Goal: Ask a question

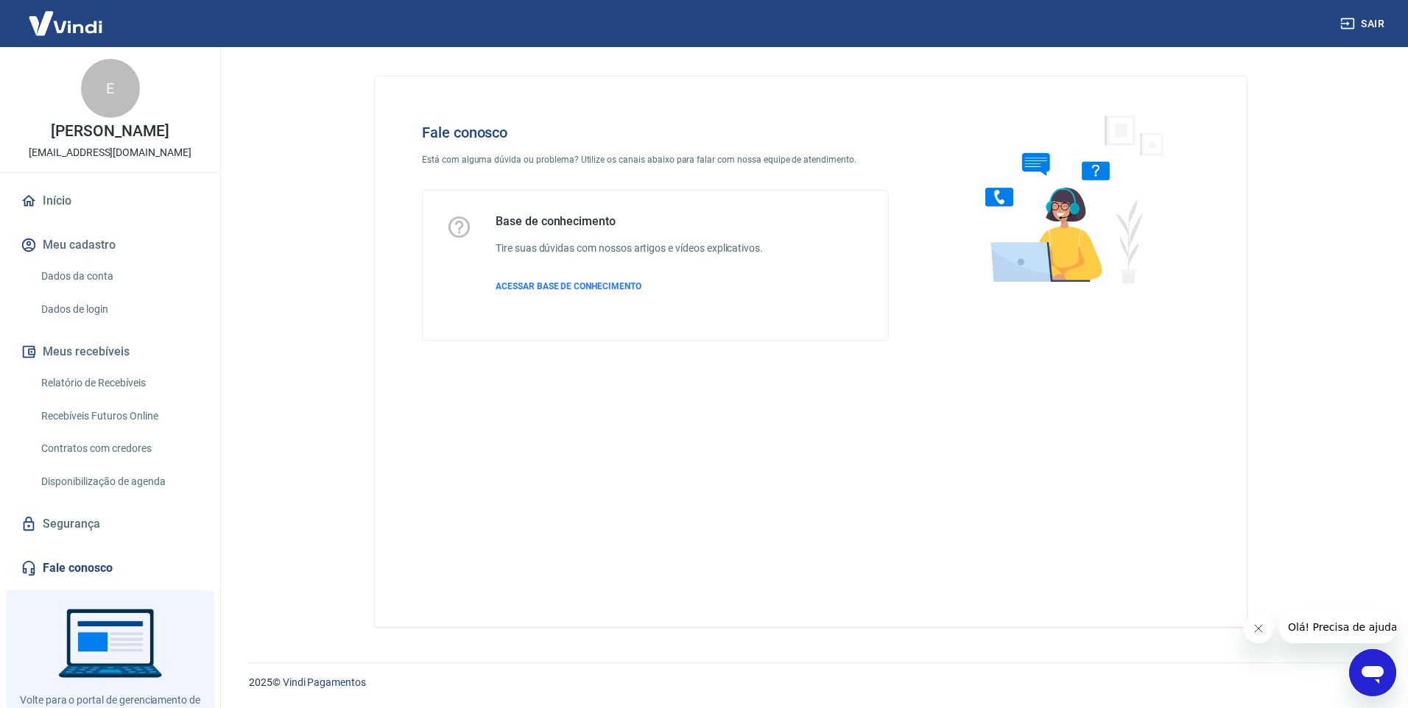
click at [1371, 672] on icon "Abrir janela de mensagens" at bounding box center [1373, 675] width 22 height 18
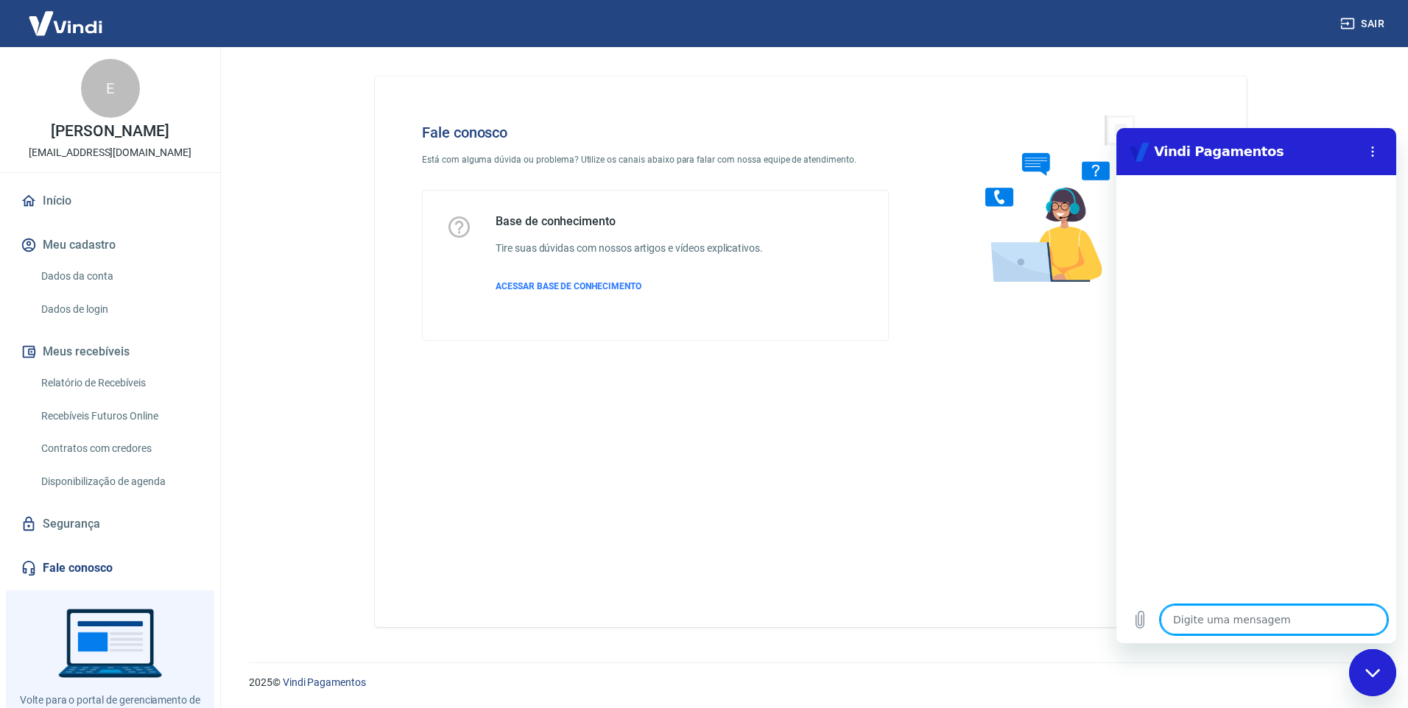
click at [1200, 622] on textarea at bounding box center [1274, 619] width 227 height 29
type textarea "F"
type textarea "x"
type textarea "FA"
type textarea "x"
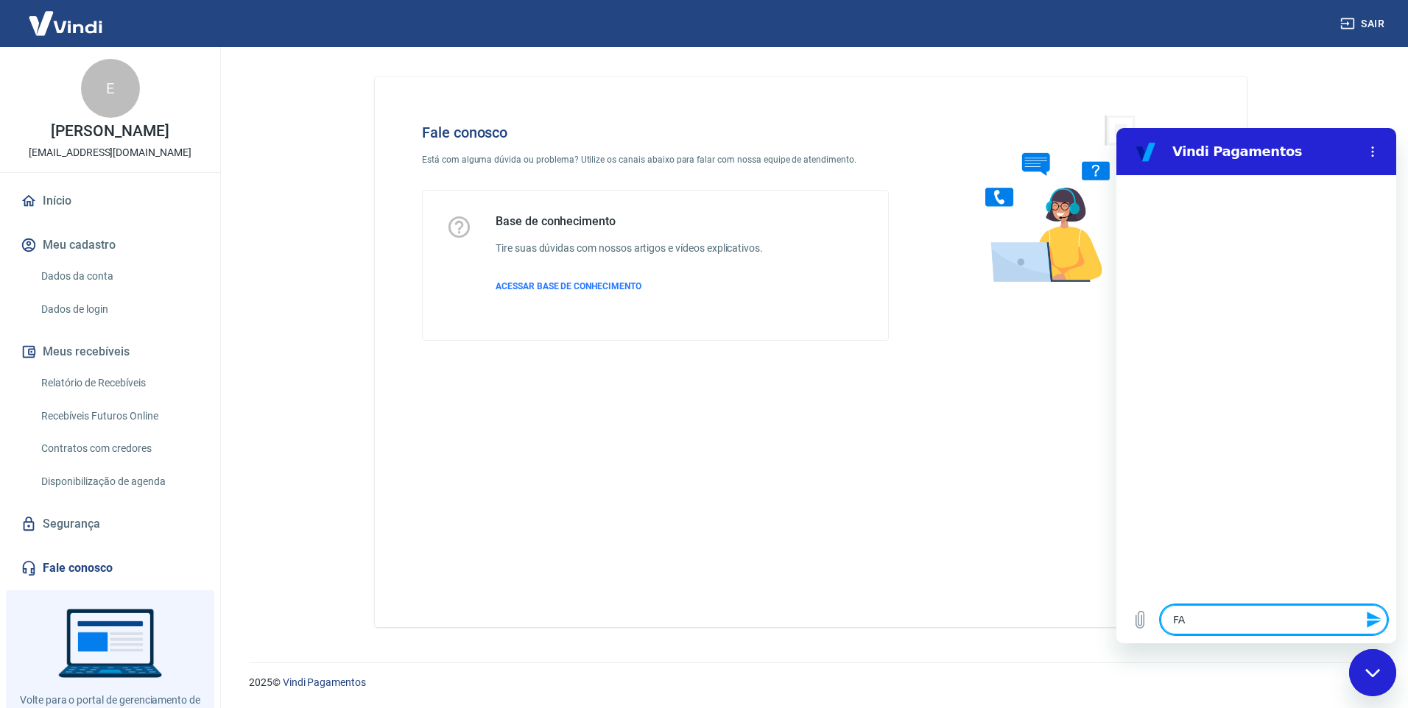
type textarea "FAL"
type textarea "x"
type textarea "FALA"
type textarea "x"
type textarea "FALAR"
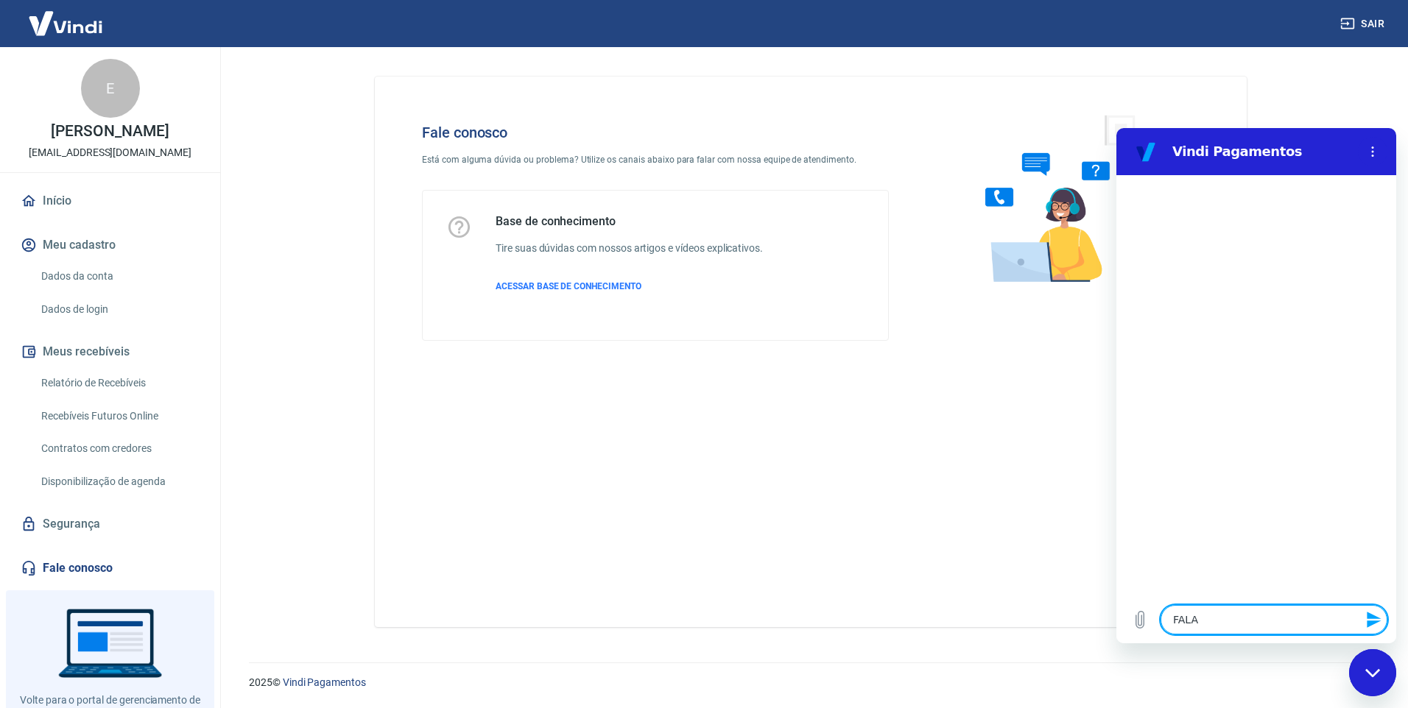
type textarea "x"
type textarea "FALAR"
type textarea "x"
type textarea "FALAR C"
type textarea "x"
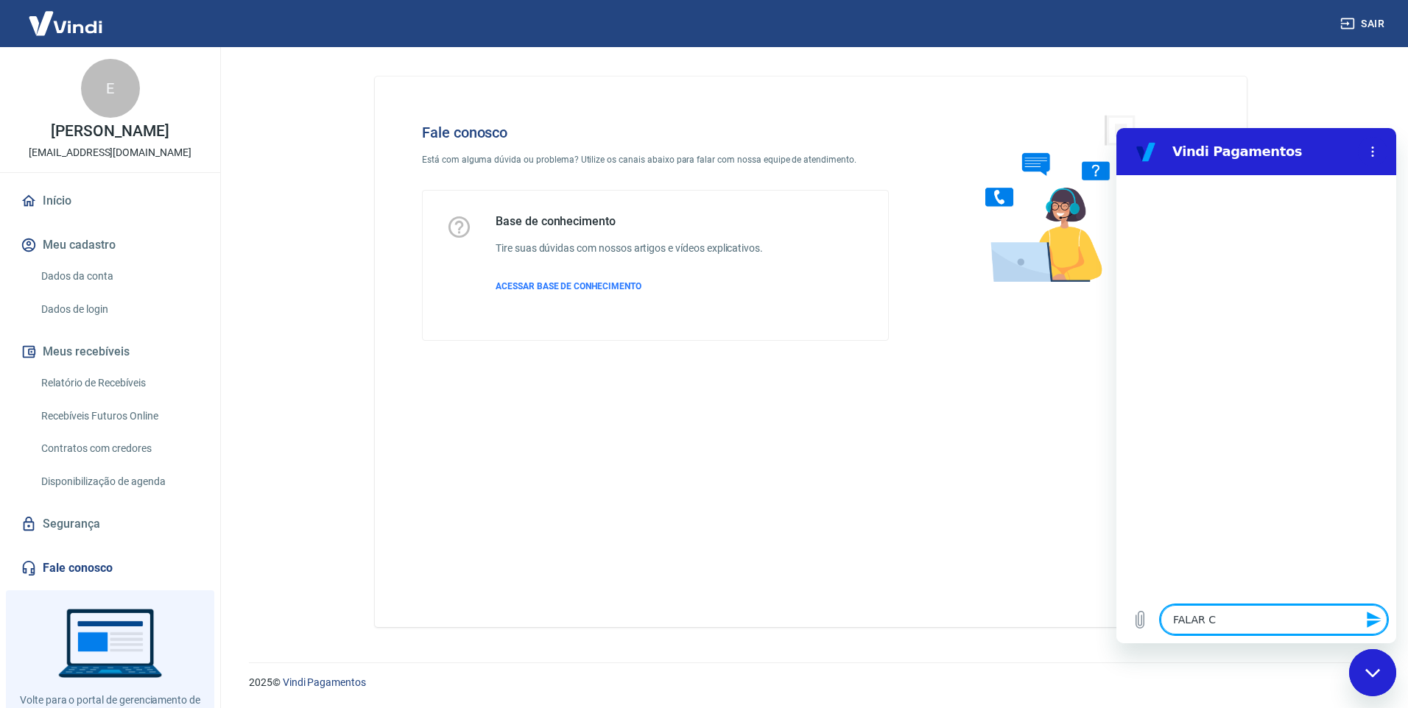
type textarea "FALAR CO"
type textarea "x"
type textarea "FALAR COM"
type textarea "x"
type textarea "FALAR COM"
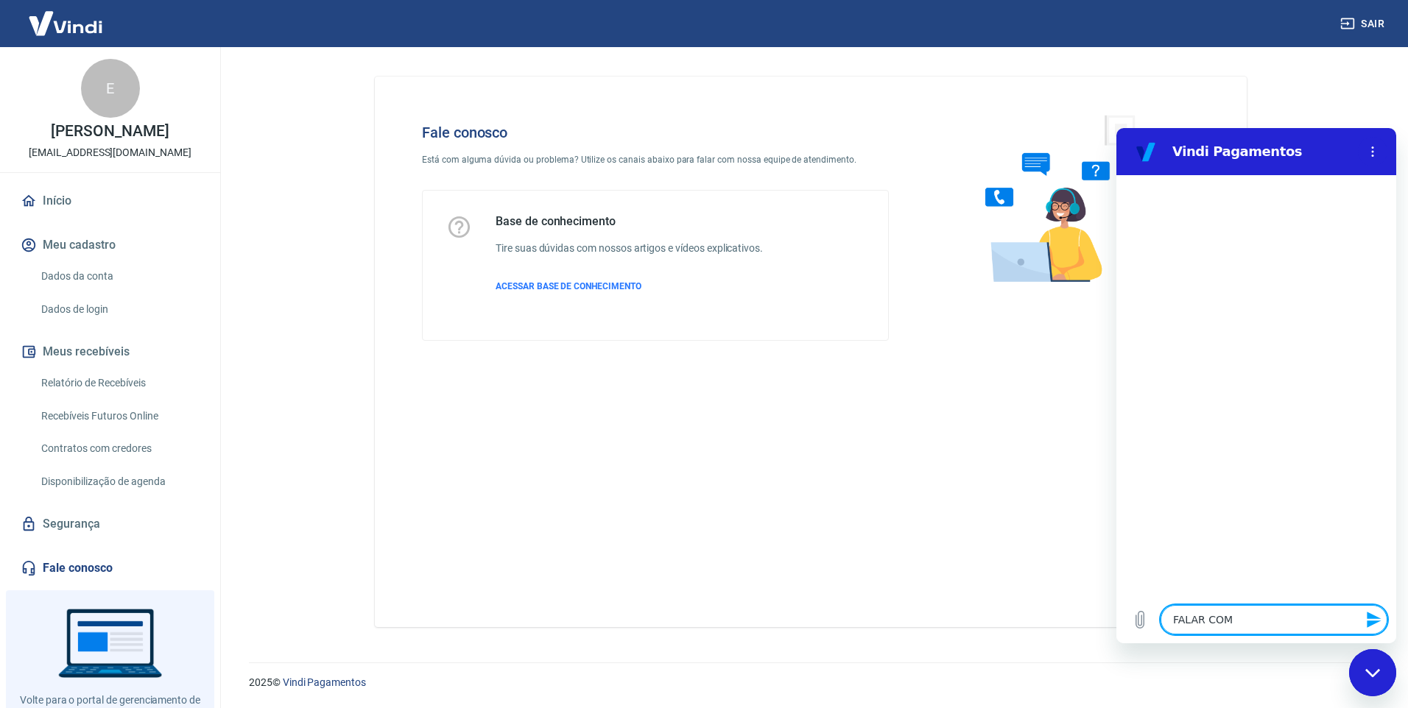
type textarea "x"
type textarea "FALAR COM U"
type textarea "x"
type textarea "FALAR COM U"
type textarea "x"
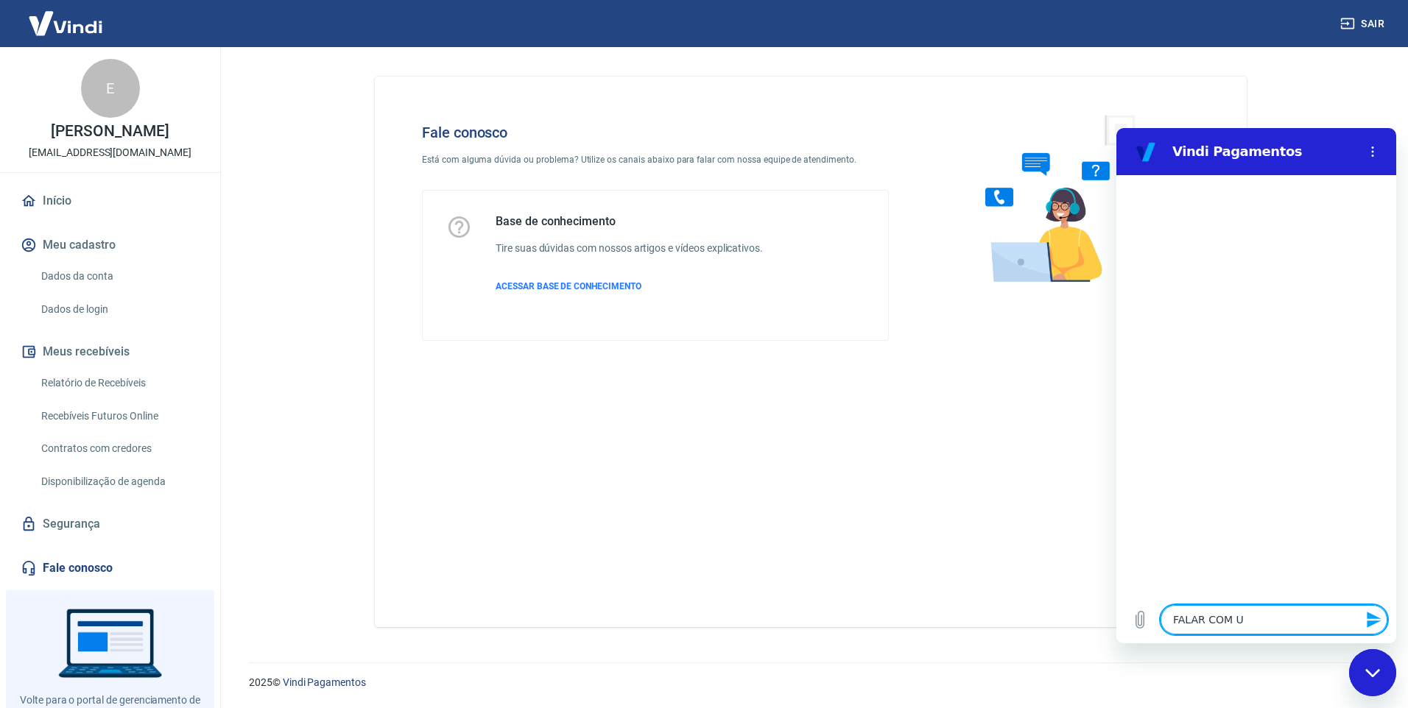
type textarea "FALAR COM U"
type textarea "x"
type textarea "FALAR COM UM"
type textarea "x"
type textarea "FALAR COM UM"
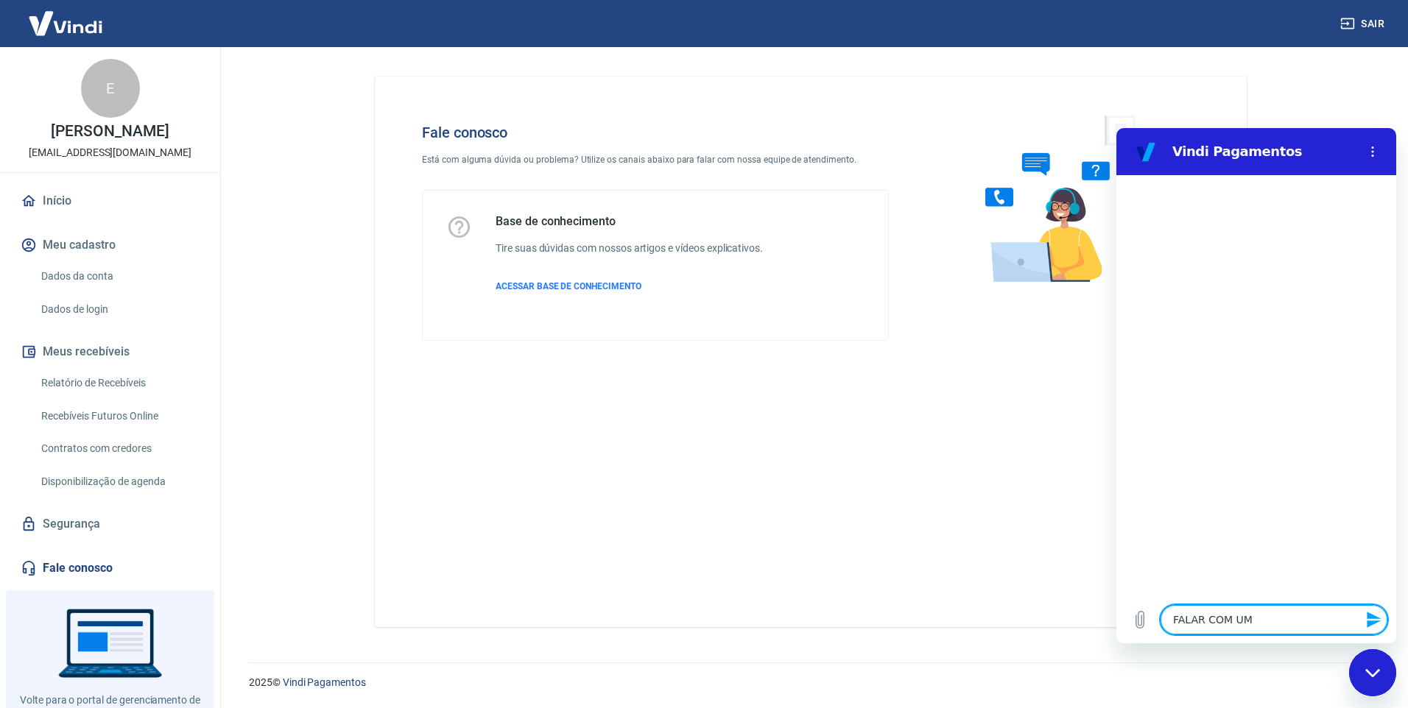
type textarea "x"
type textarea "FALAR COM UM A"
type textarea "x"
type textarea "FALAR COM UM AT"
type textarea "x"
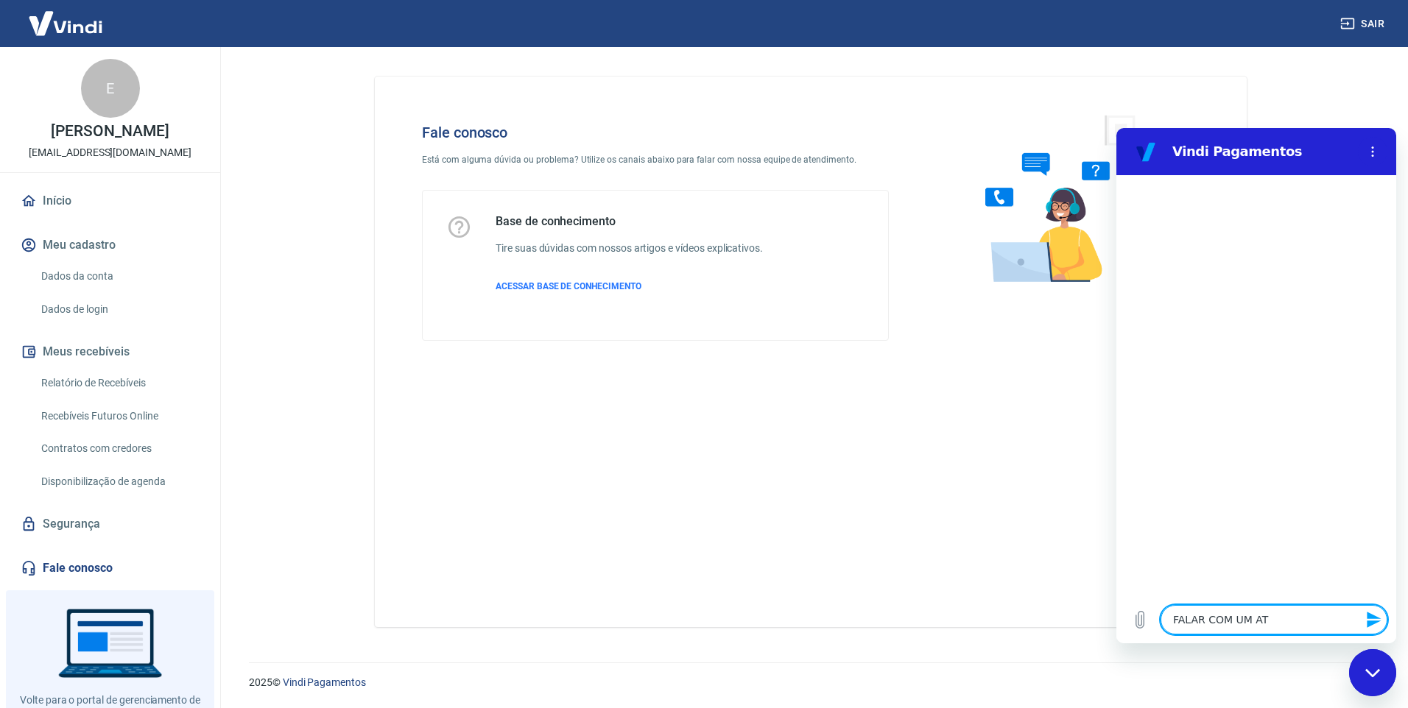
type textarea "FALAR COM UM ATE"
type textarea "x"
type textarea "FALAR COM UM ATEN"
type textarea "x"
type textarea "FALAR COM UM ATEND"
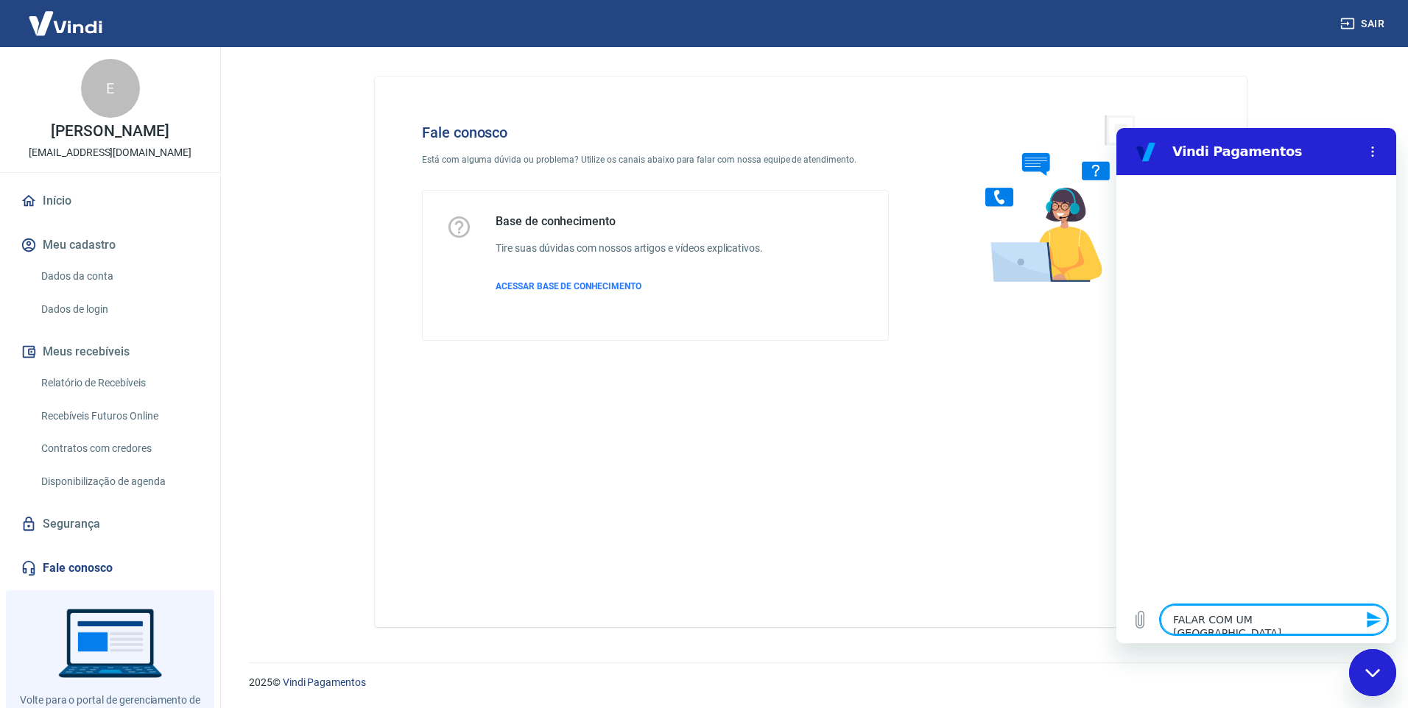
type textarea "x"
type textarea "FALAR COM UM ATENDE"
type textarea "x"
type textarea "FALAR COM UM ATENDEN"
type textarea "x"
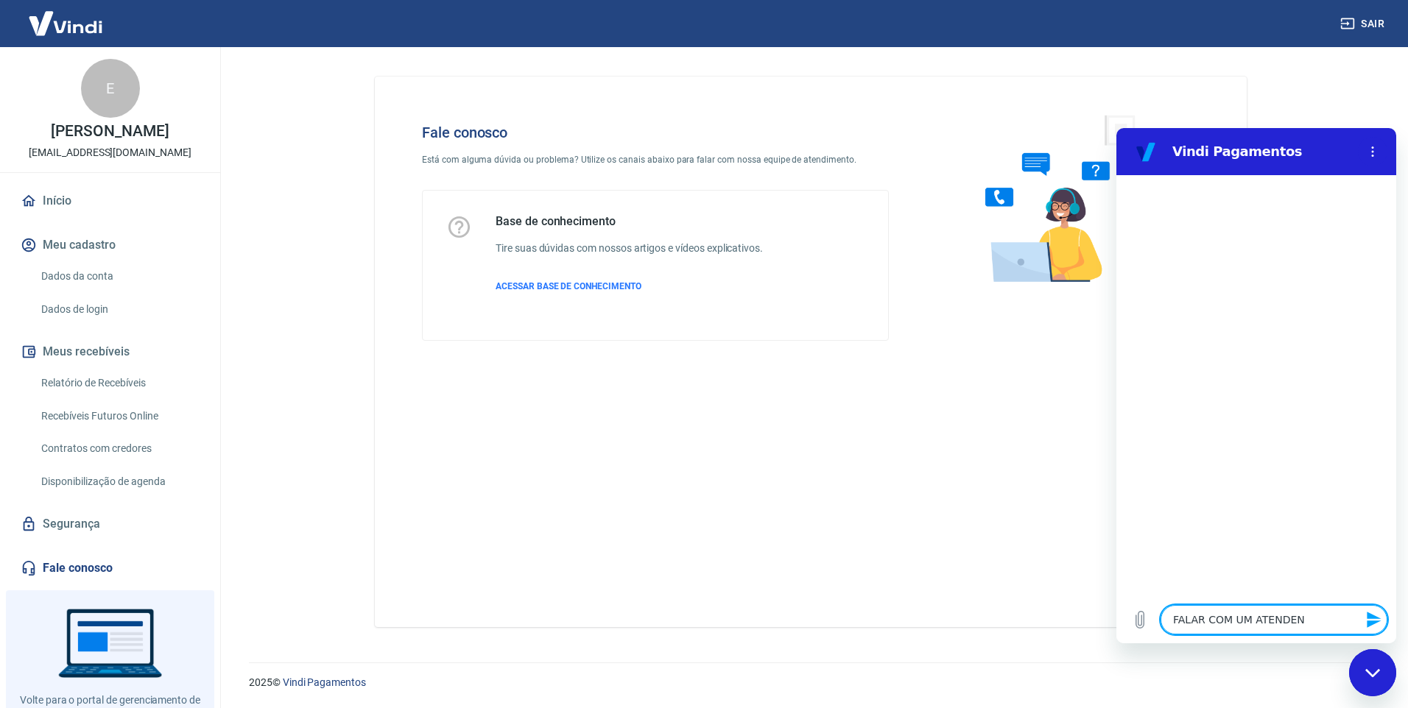
type textarea "FALAR COM UM ATENDENT"
type textarea "x"
type textarea "FALAR COM UM ATENDENTE"
type textarea "x"
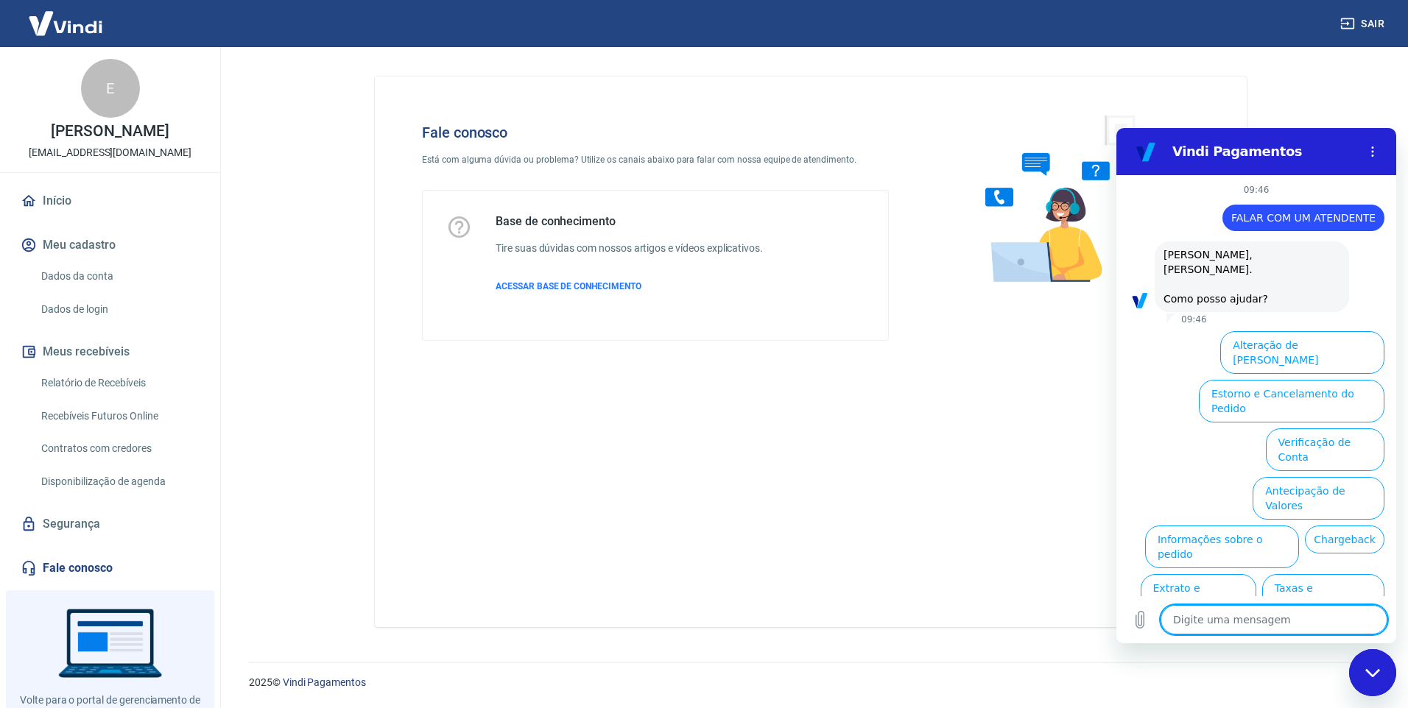
type textarea "x"
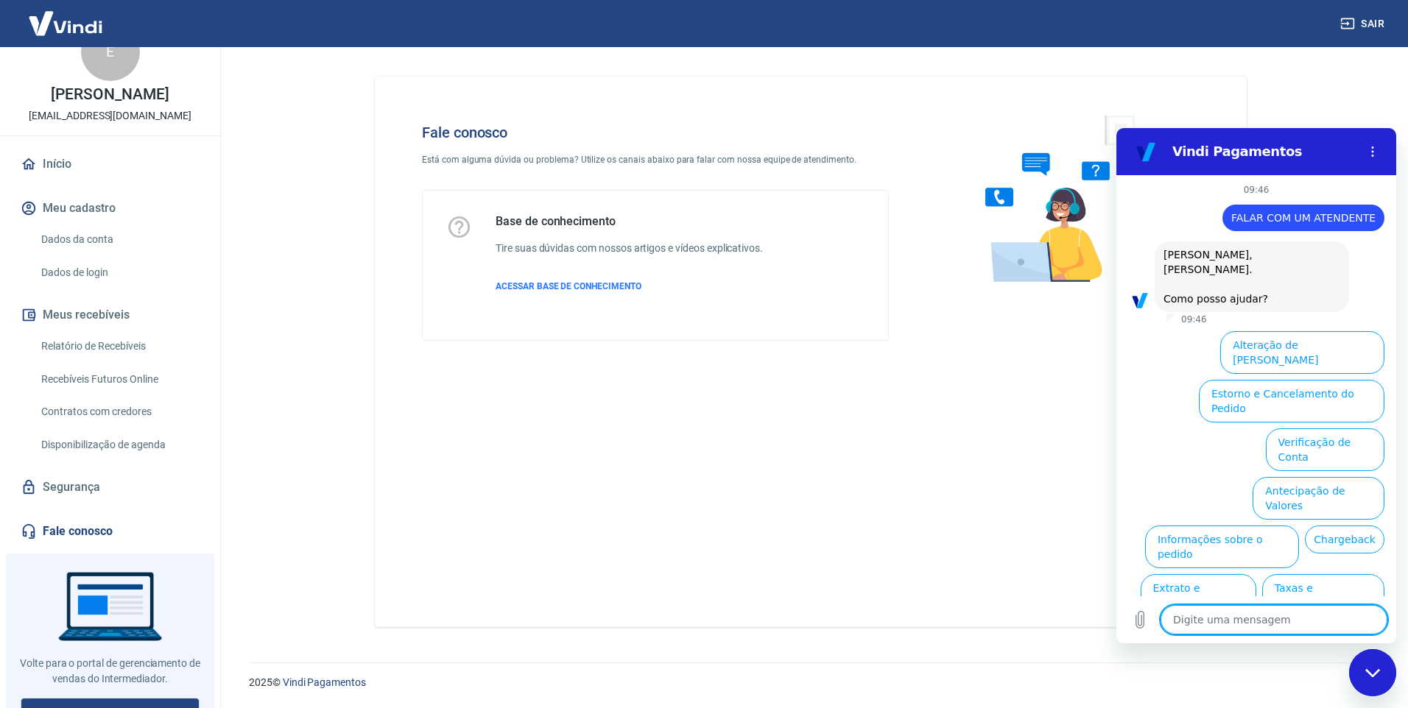
scroll to position [54, 0]
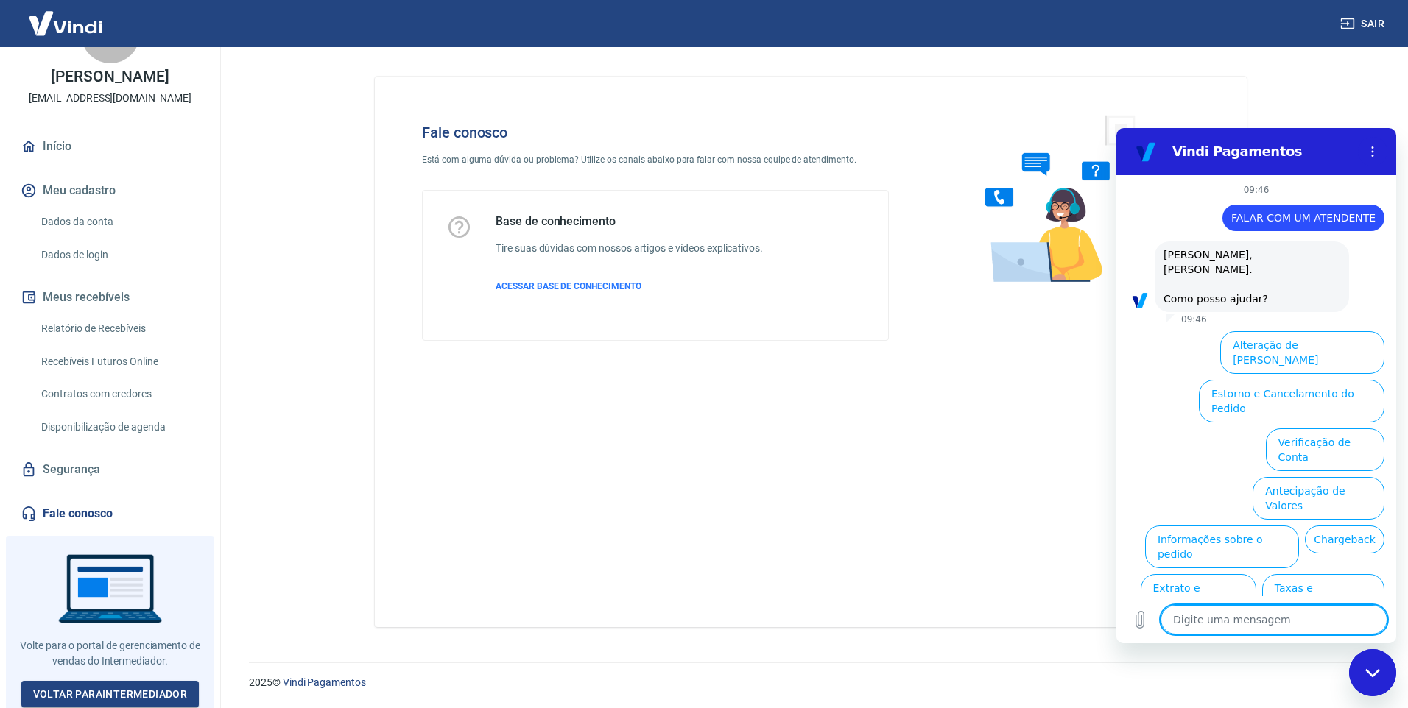
click at [110, 694] on link "Voltar para Intermediador" at bounding box center [110, 694] width 178 height 27
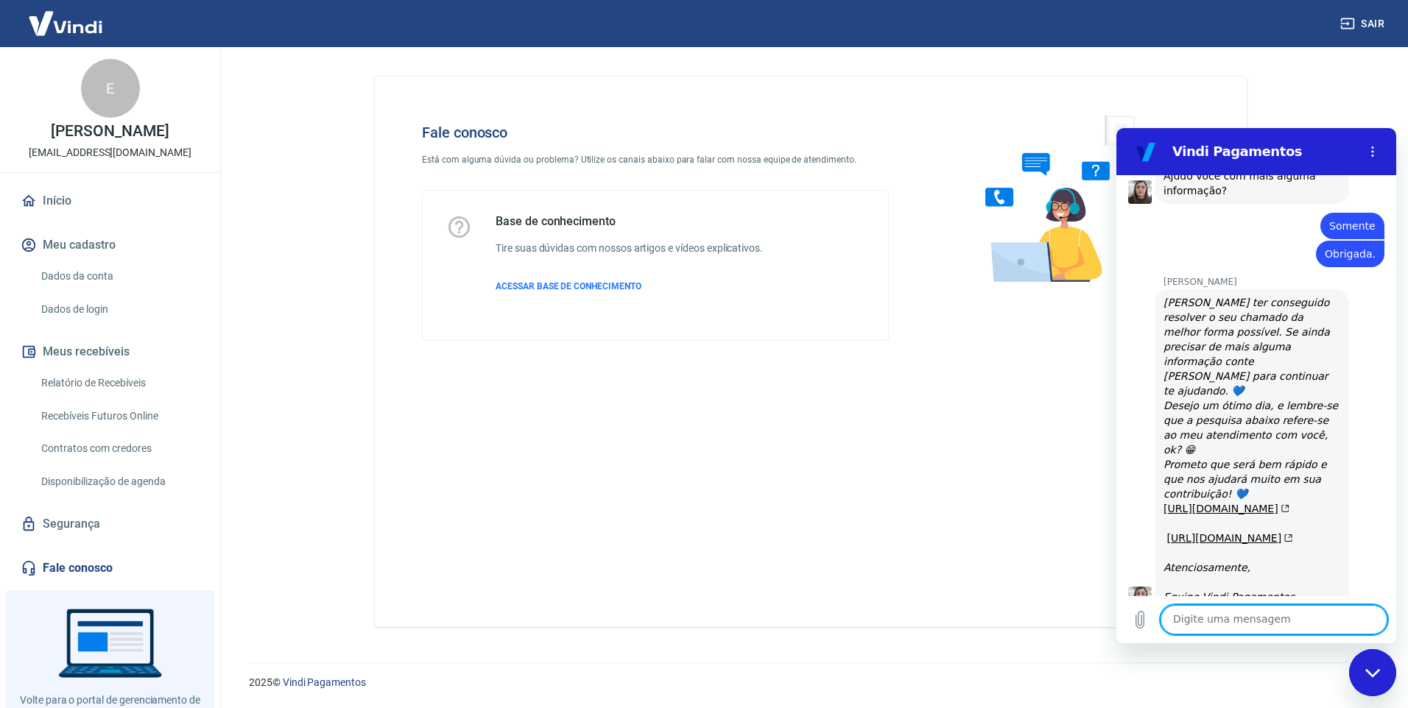
scroll to position [2423, 0]
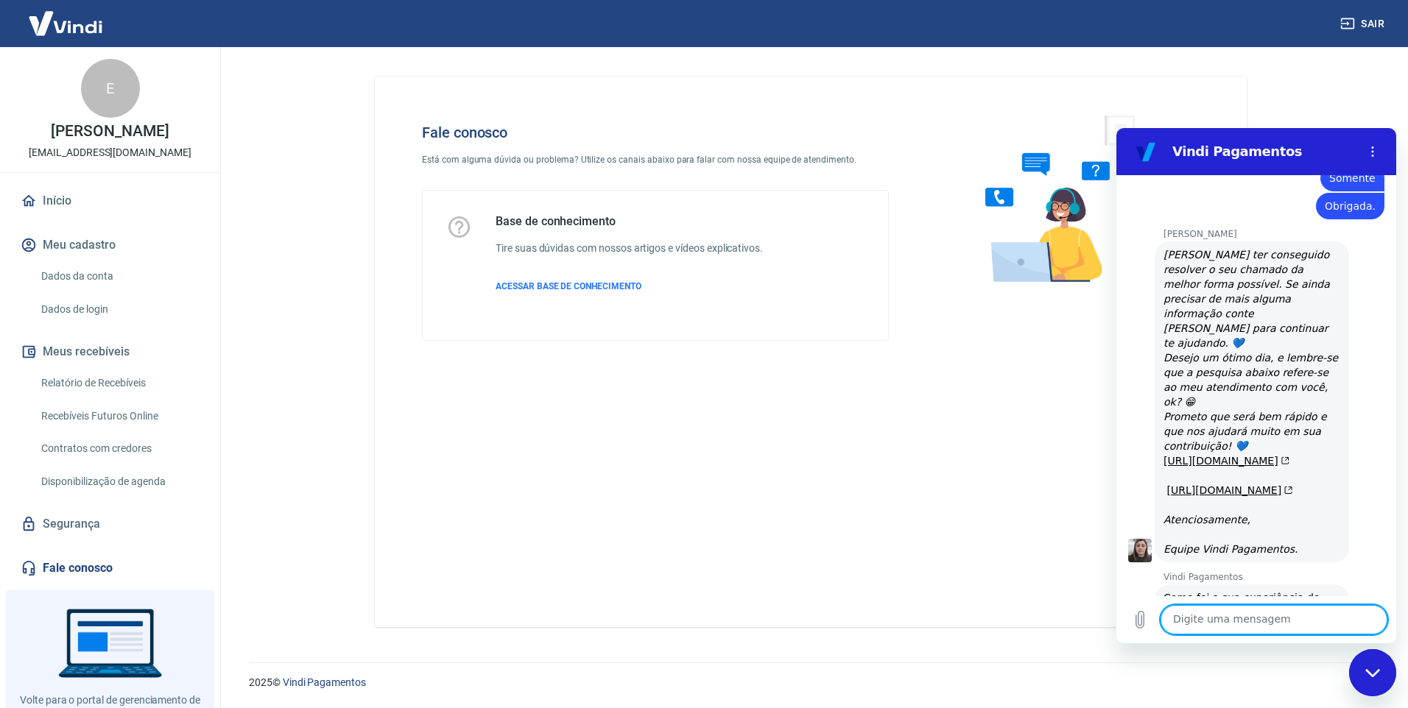
click at [1279, 645] on button "Boa 👍" at bounding box center [1285, 666] width 58 height 43
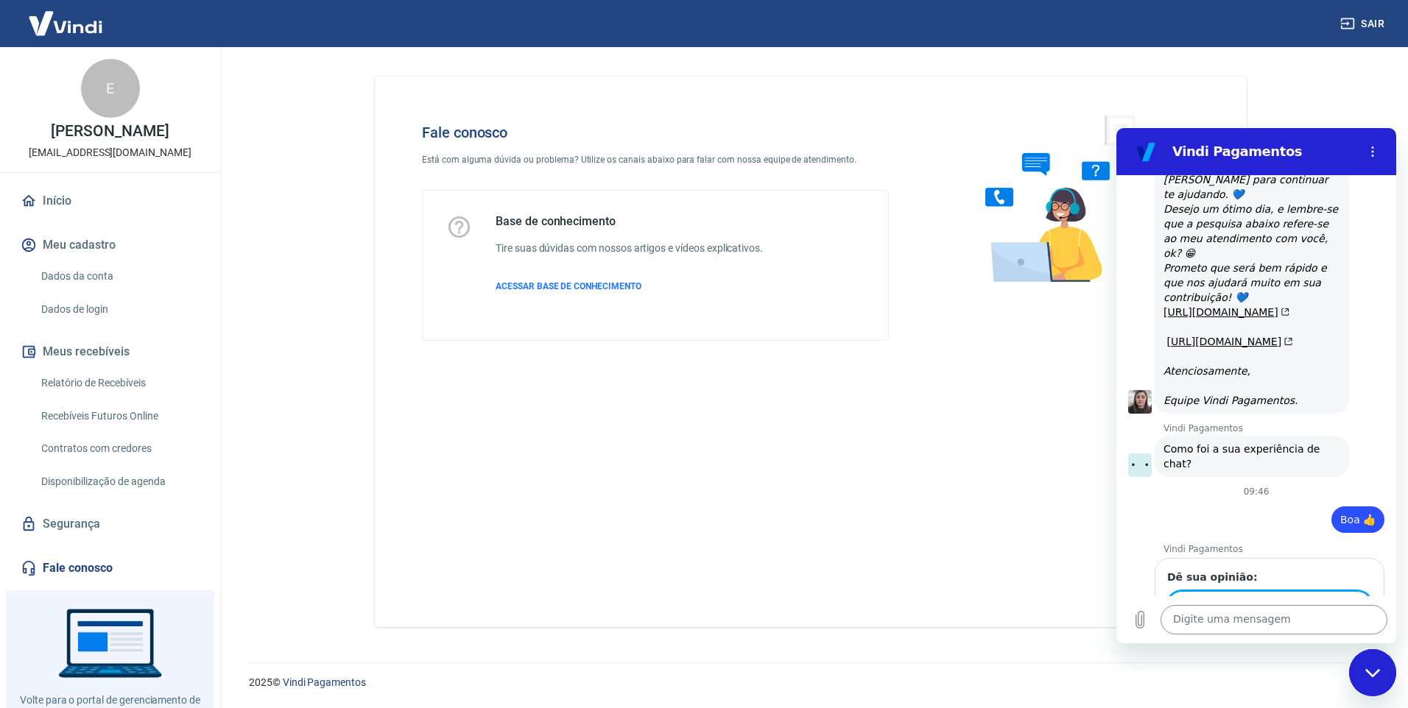
scroll to position [2570, 0]
click at [1332, 640] on span "Enviar" at bounding box center [1343, 649] width 32 height 18
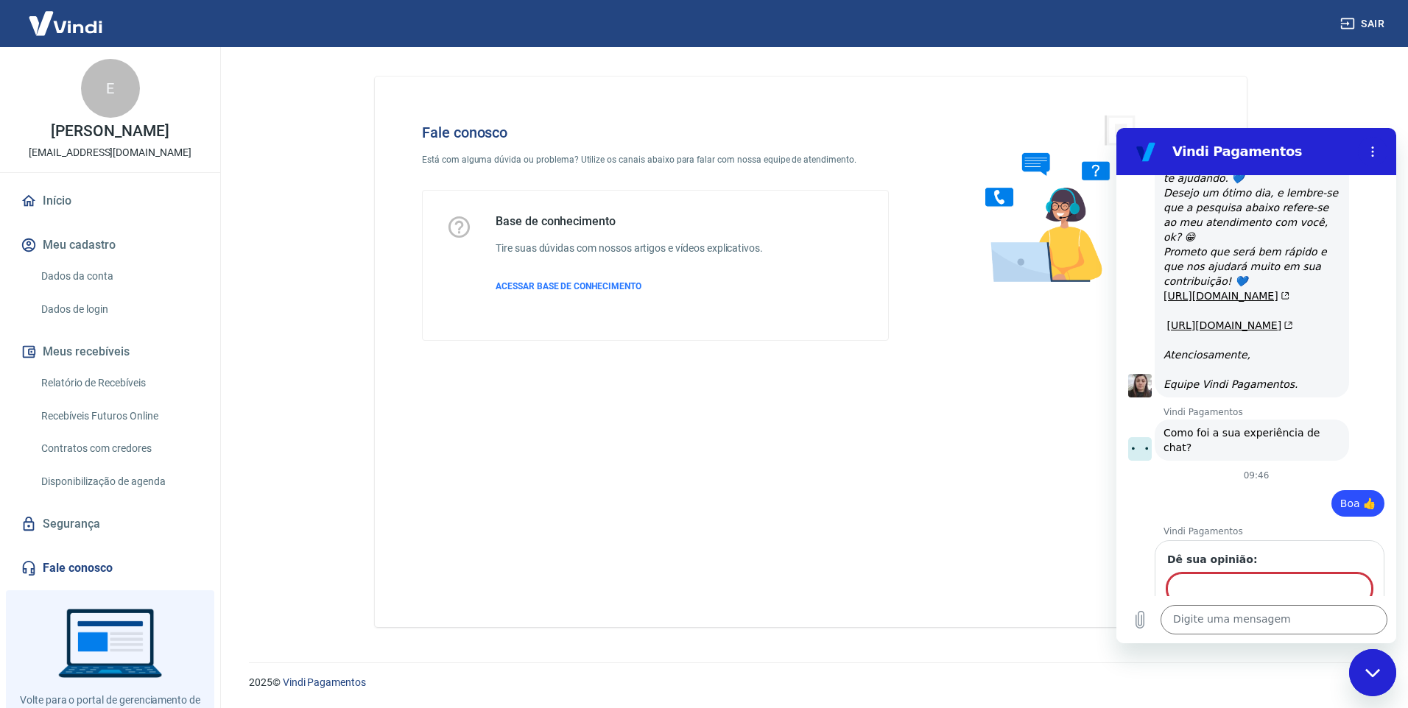
click at [1196, 574] on input "Dê sua opinião:" at bounding box center [1269, 589] width 205 height 31
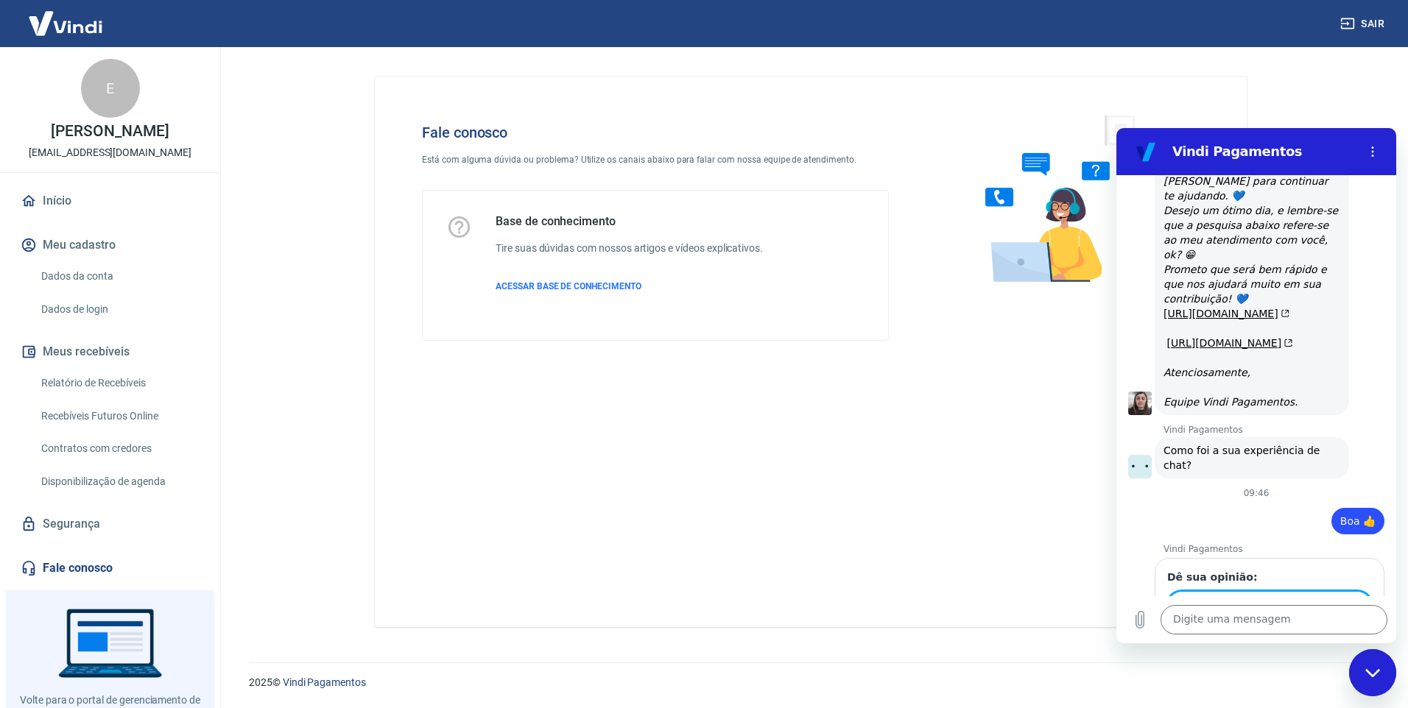
type input "5"
click at [1347, 640] on span "Enviar" at bounding box center [1343, 649] width 32 height 18
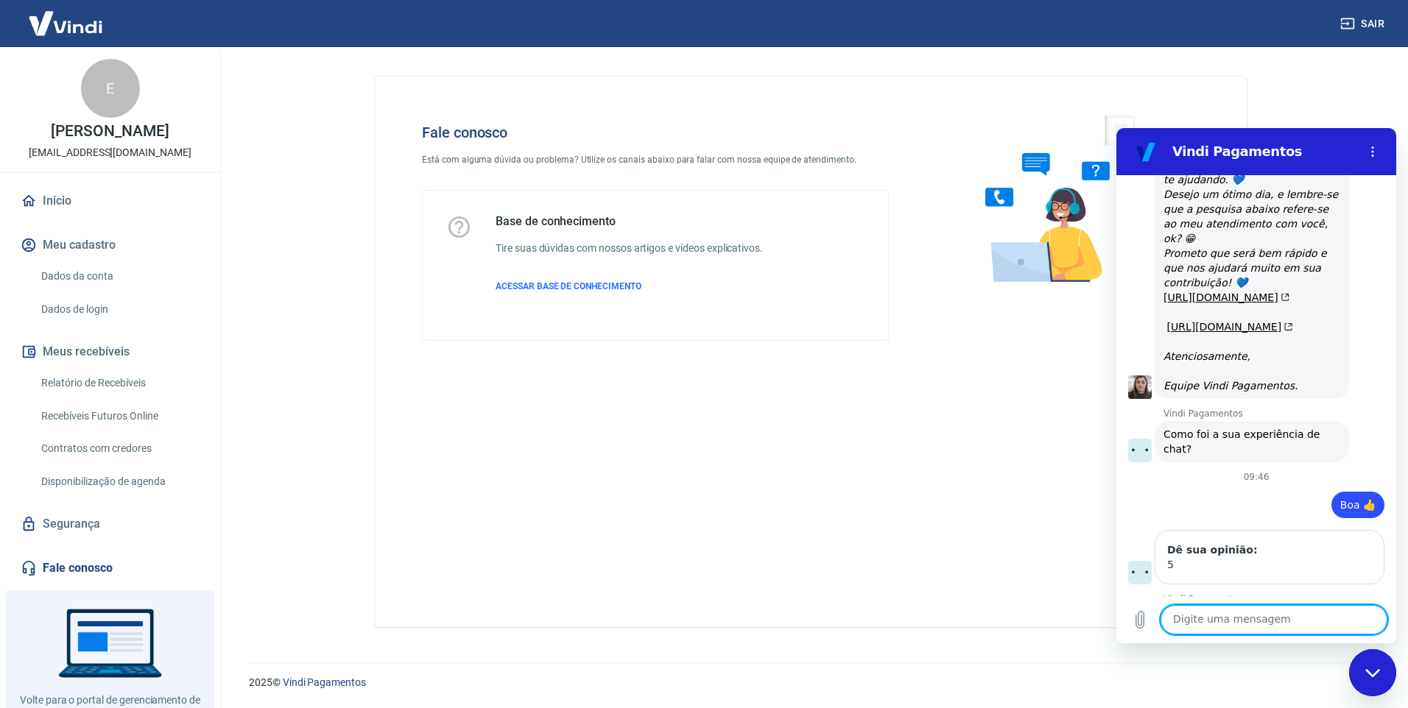
click at [1222, 611] on textarea at bounding box center [1274, 619] width 227 height 29
type textarea "falar com um atendente"
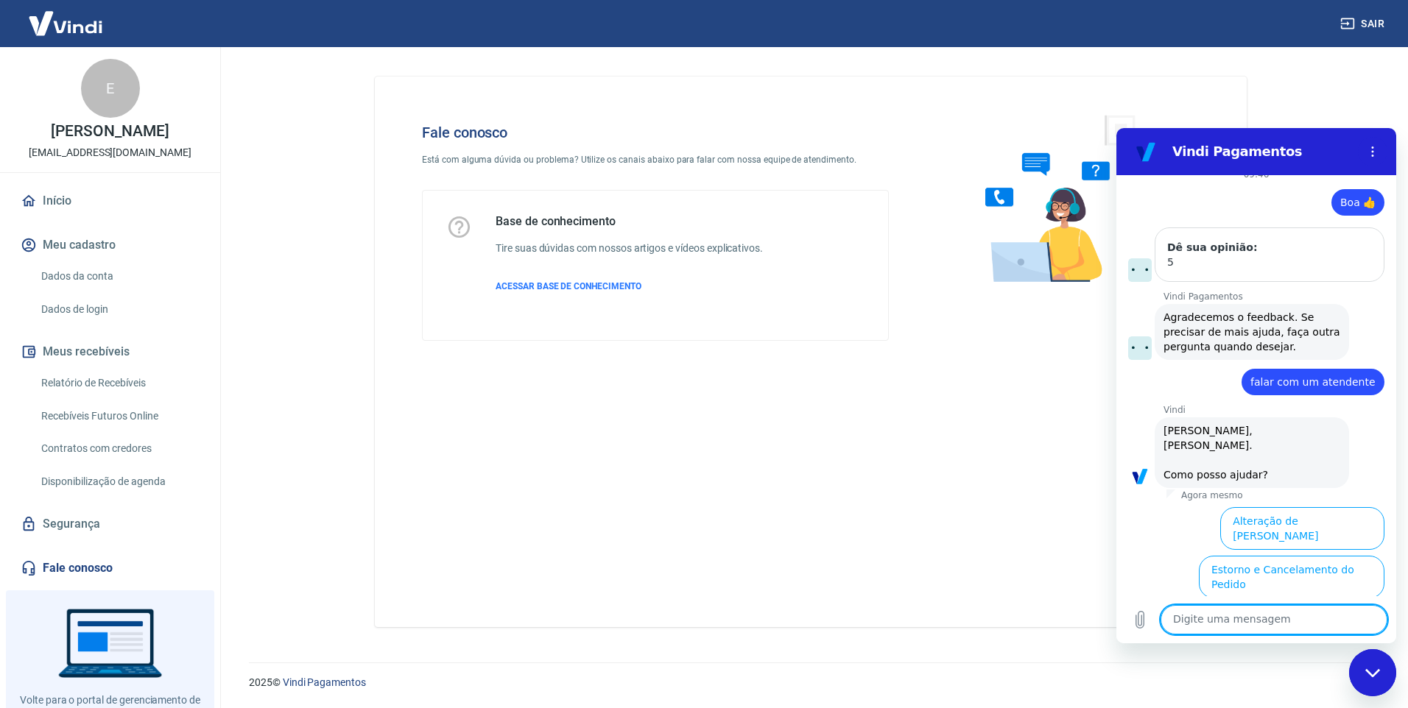
scroll to position [3008, 0]
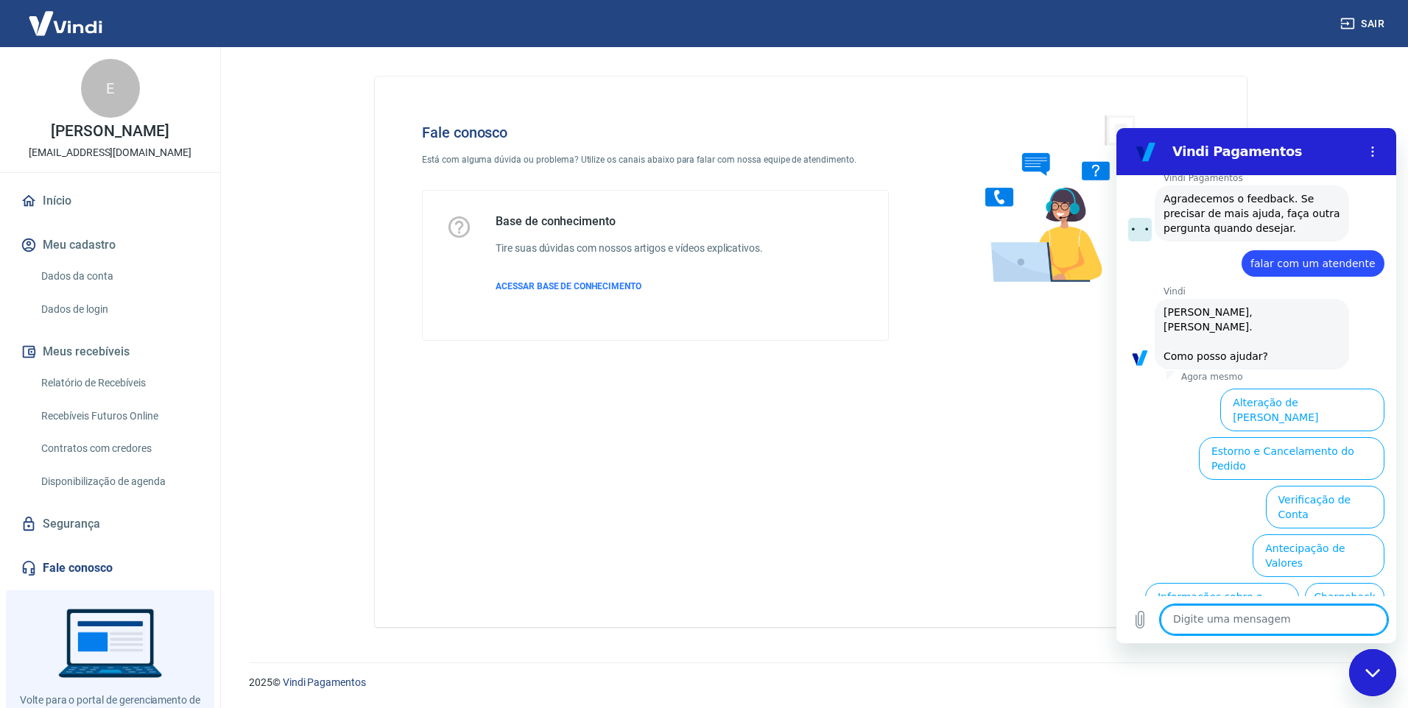
click at [1217, 616] on textarea at bounding box center [1274, 619] width 227 height 29
type textarea "falar com um atendente"
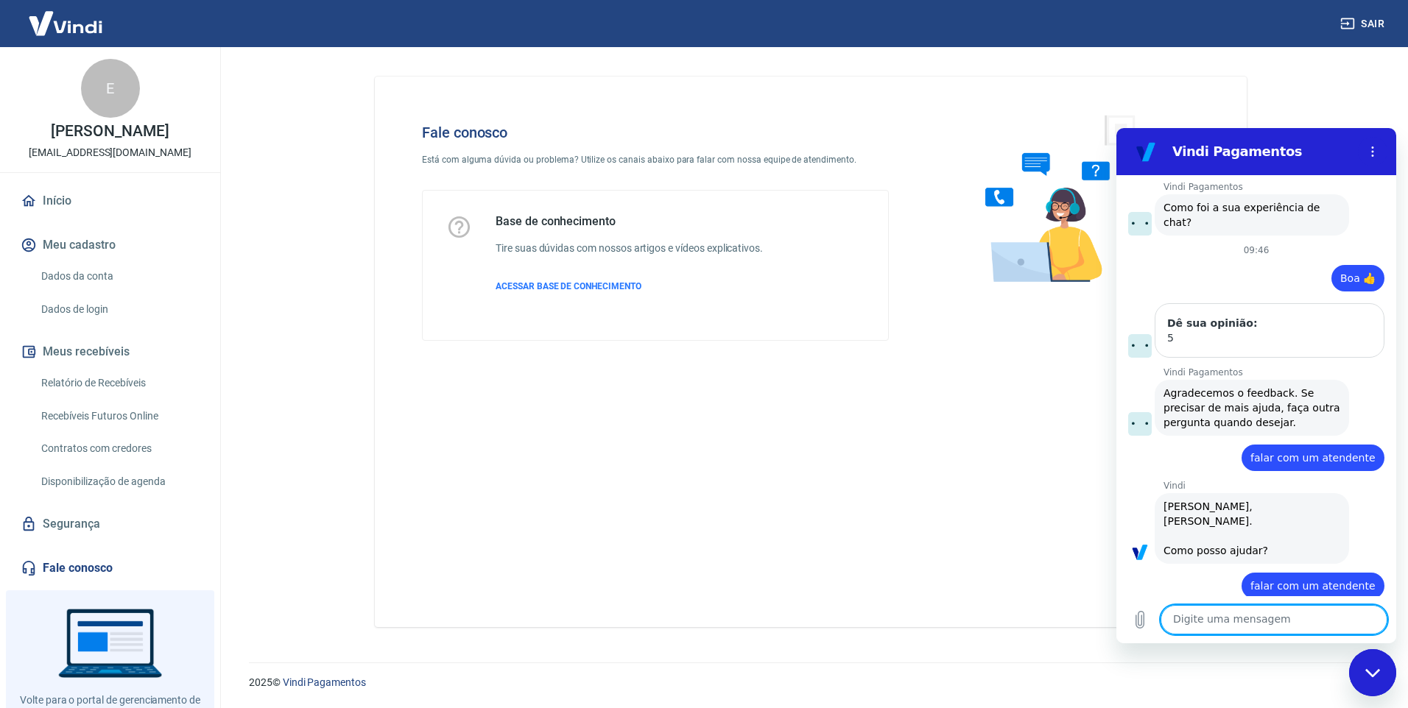
scroll to position [2816, 0]
click at [1322, 577] on span "falar com um atendente" at bounding box center [1312, 583] width 125 height 12
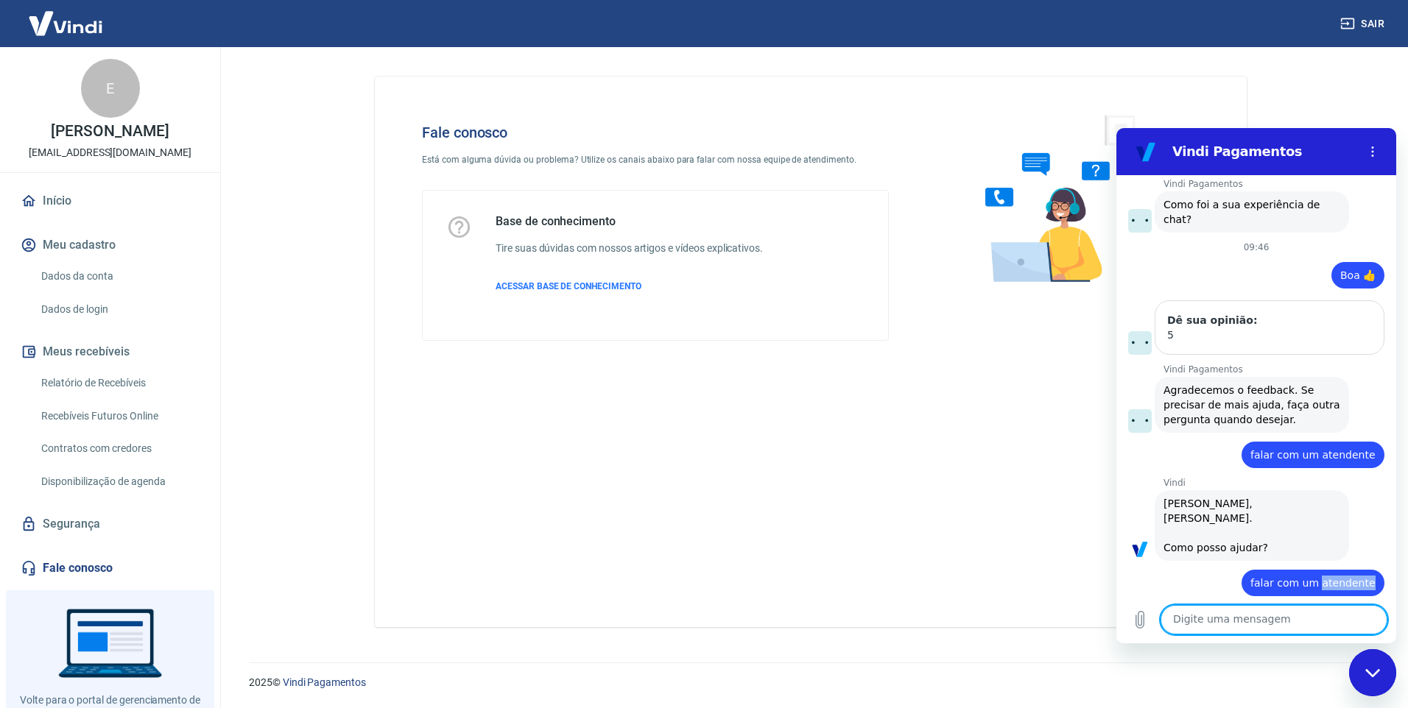
click at [1322, 577] on span "falar com um atendente" at bounding box center [1312, 583] width 125 height 12
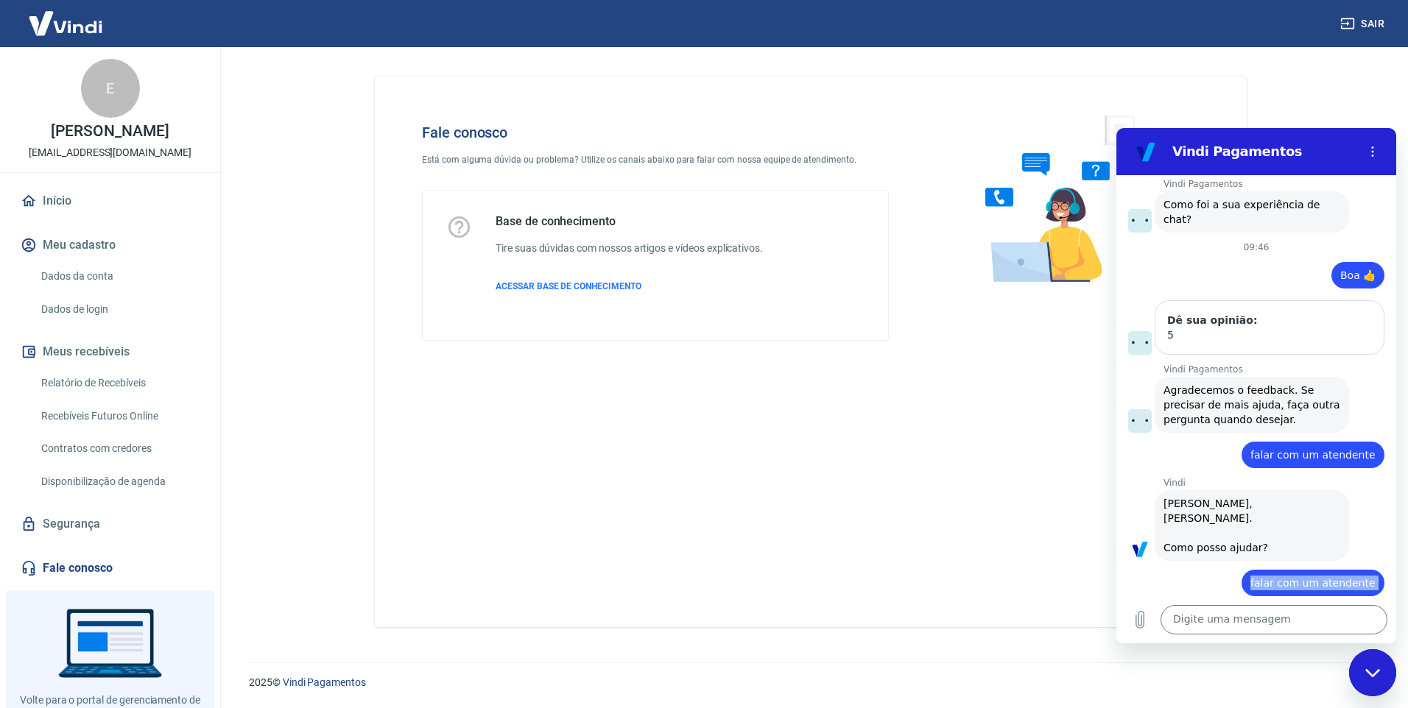
click at [1321, 577] on span "falar com um atendente" at bounding box center [1312, 583] width 125 height 12
copy span "falar com um atendente"
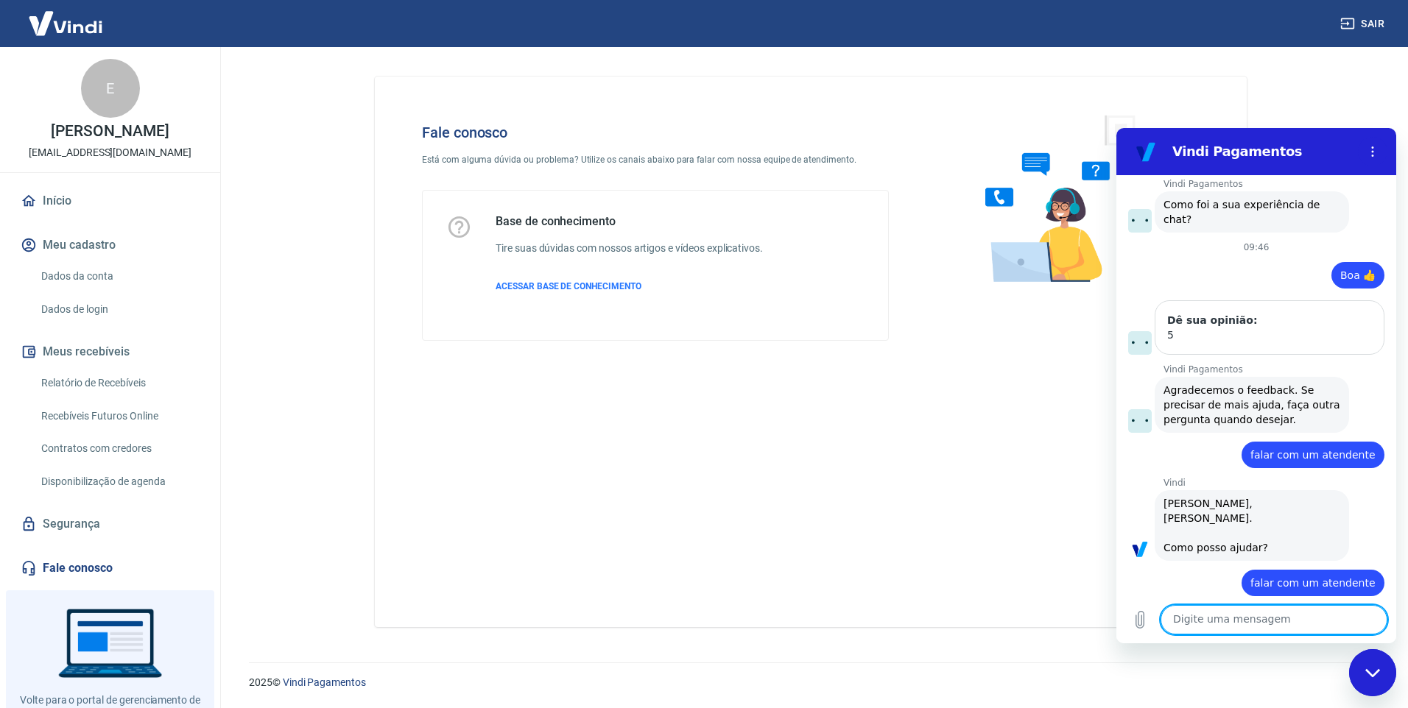
click at [1246, 623] on textarea at bounding box center [1274, 619] width 227 height 29
paste textarea "falar com um atendente"
type textarea "falar com um atendente"
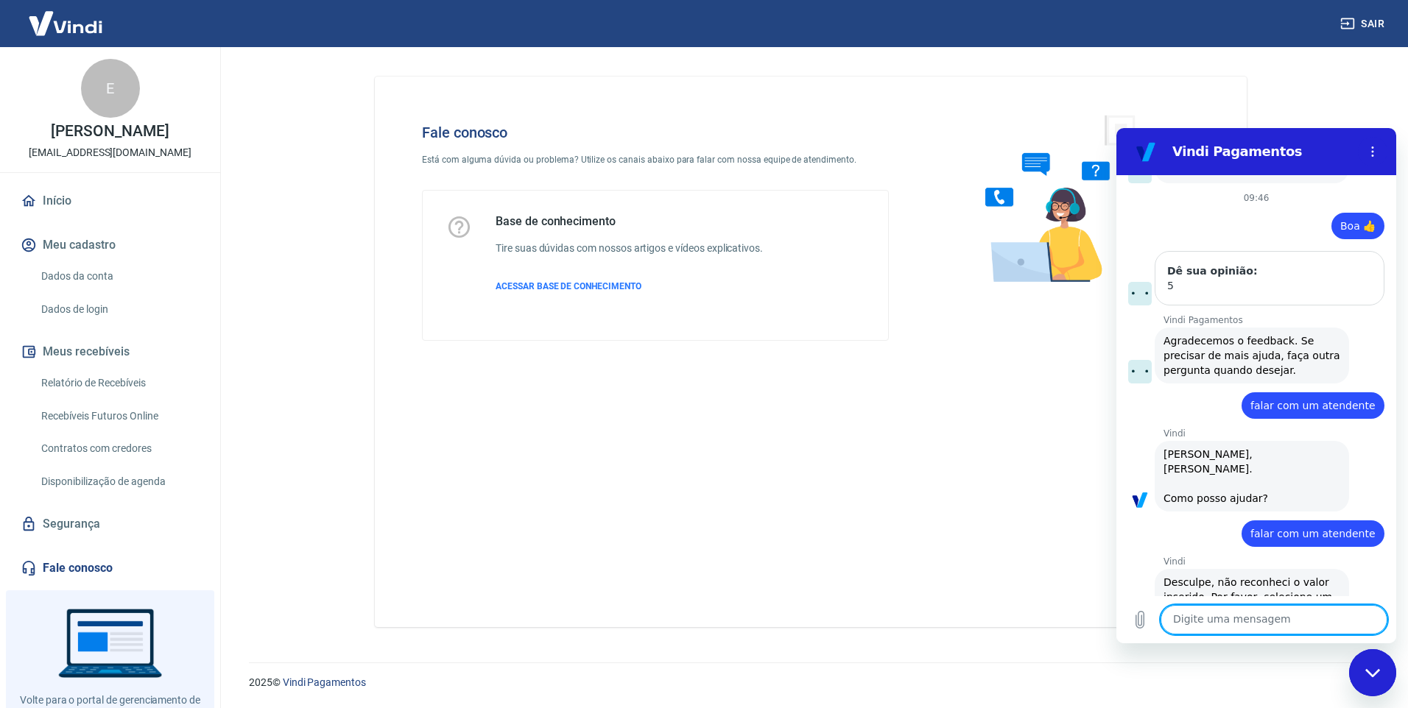
scroll to position [2930, 0]
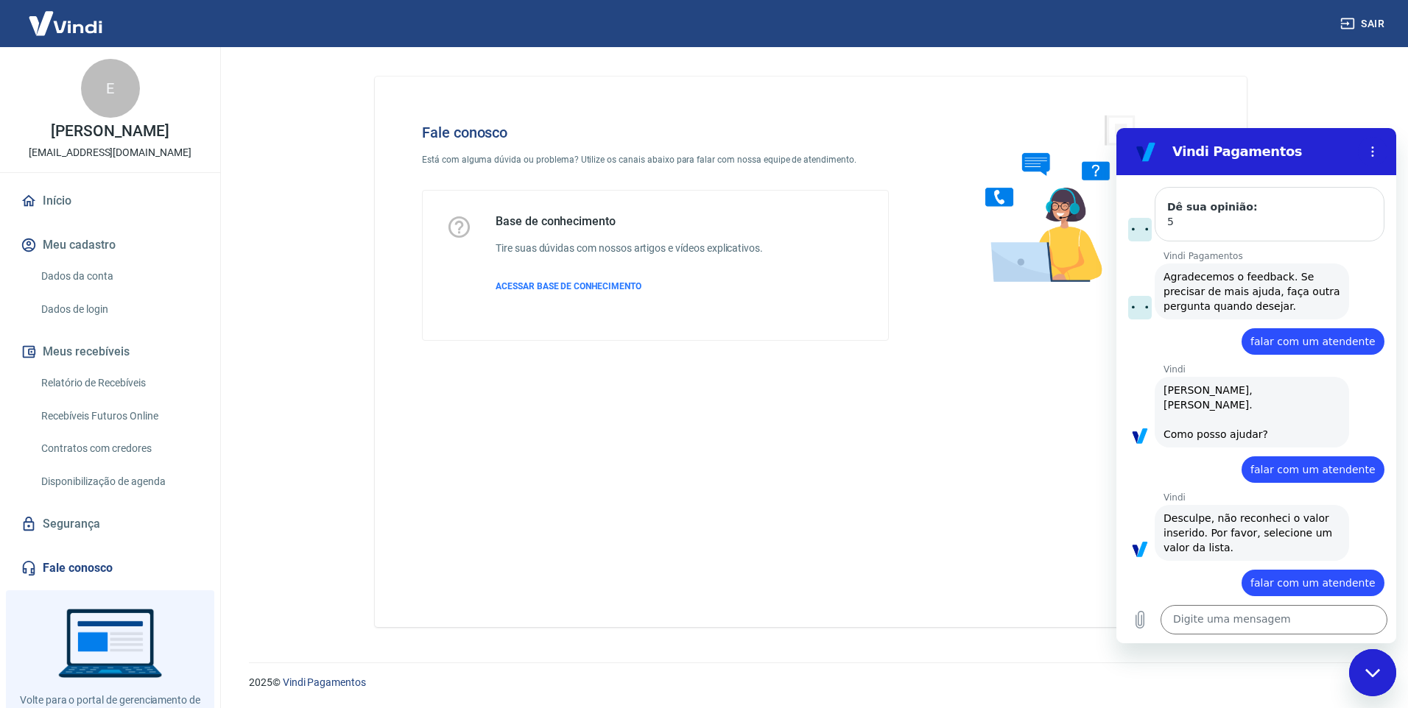
click at [1320, 577] on span "falar com um atendente" at bounding box center [1312, 583] width 125 height 12
drag, startPoint x: 1320, startPoint y: 485, endPoint x: 1290, endPoint y: 517, distance: 43.8
click at [1320, 577] on span "falar com um atendente" at bounding box center [1312, 583] width 125 height 12
copy span "falar com um atendente"
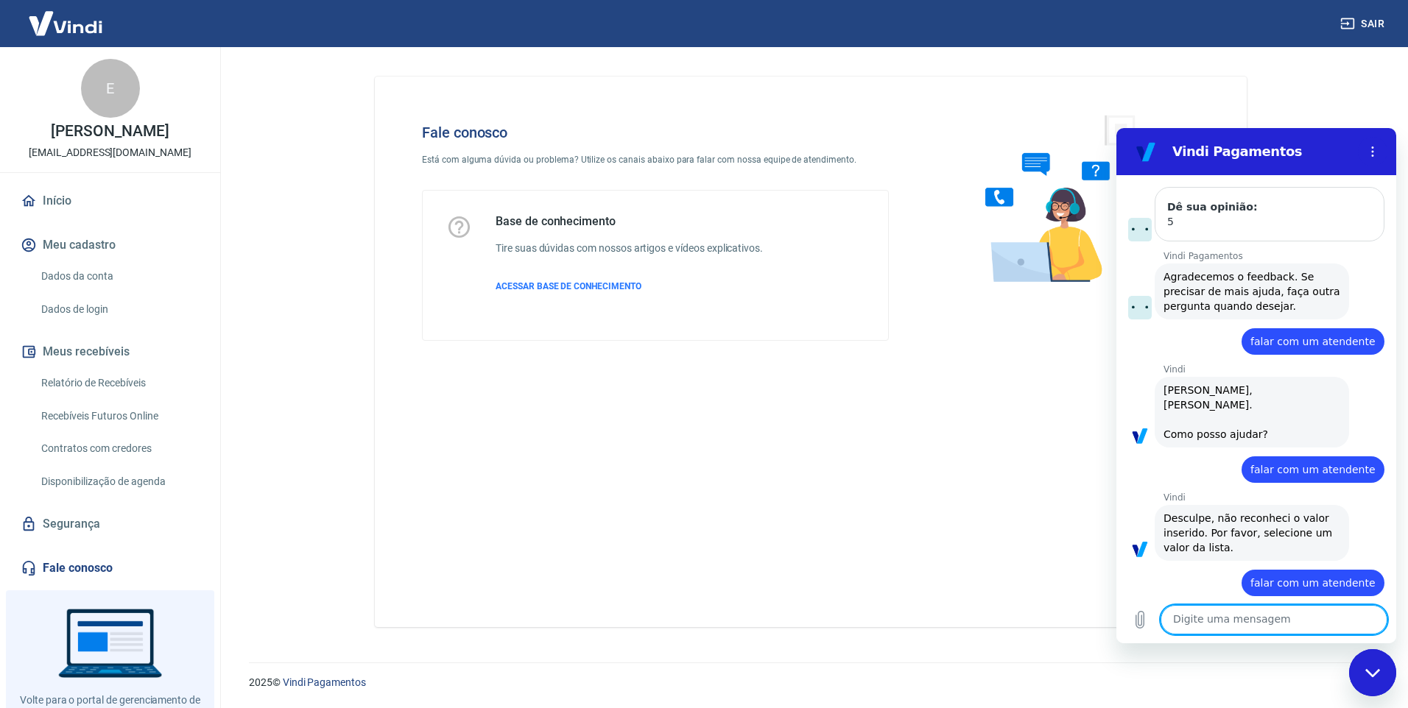
click at [1208, 626] on textarea at bounding box center [1274, 619] width 227 height 29
paste textarea "falar com um atendente"
type textarea "falar com um atendente"
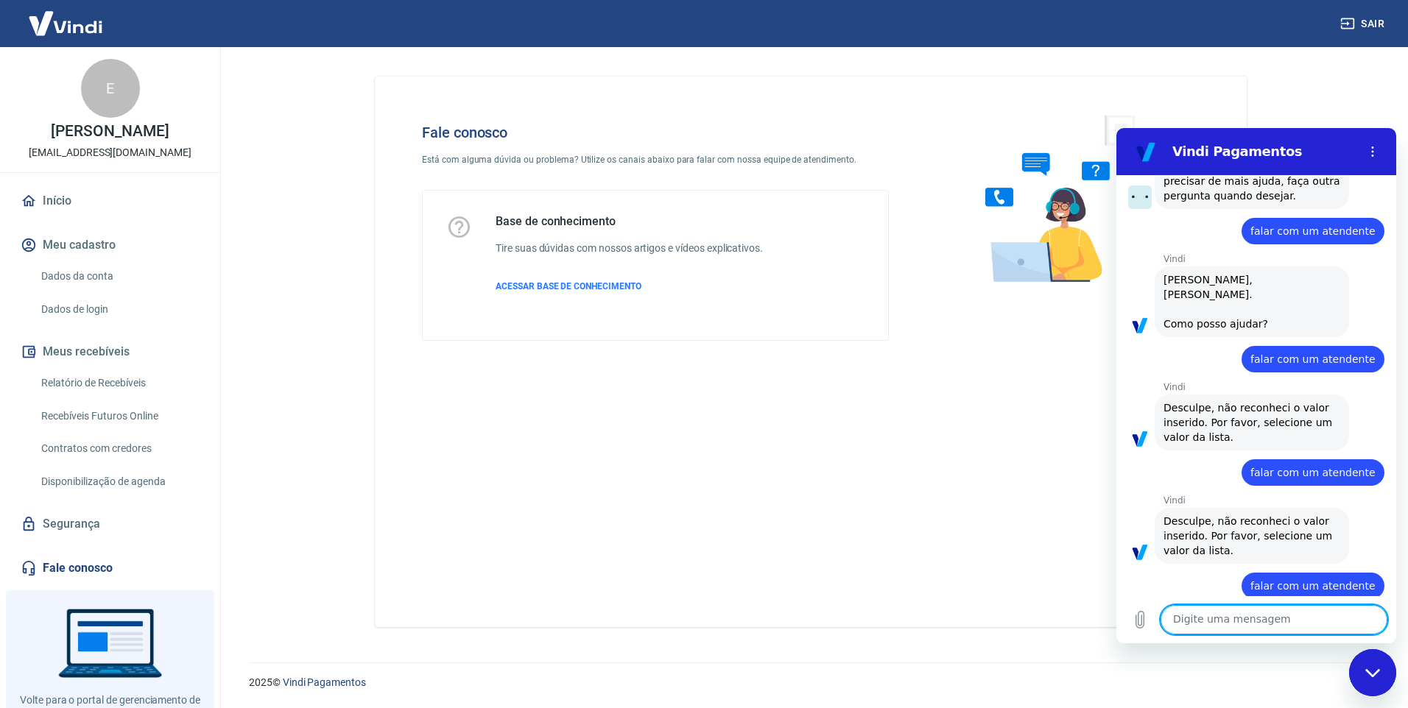
scroll to position [3043, 0]
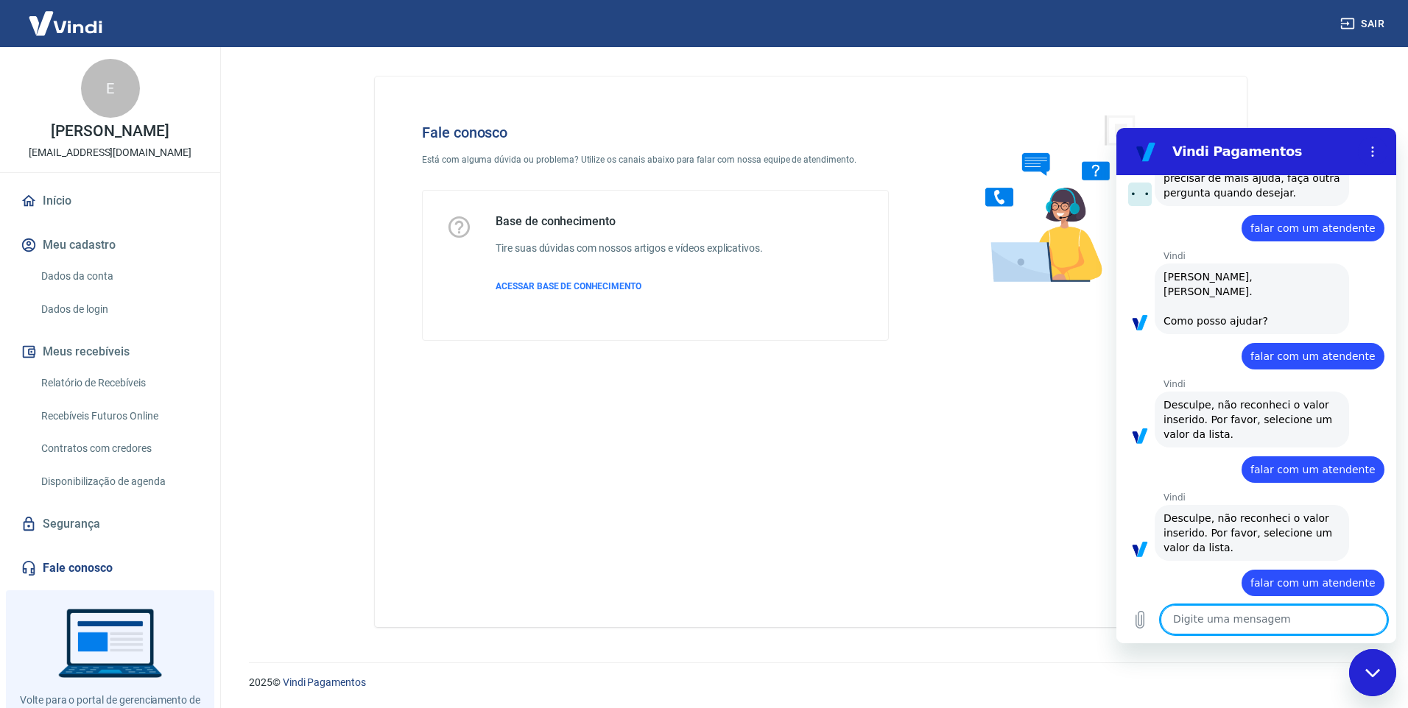
paste textarea "falar com um atendente"
type textarea "falar com um atendente"
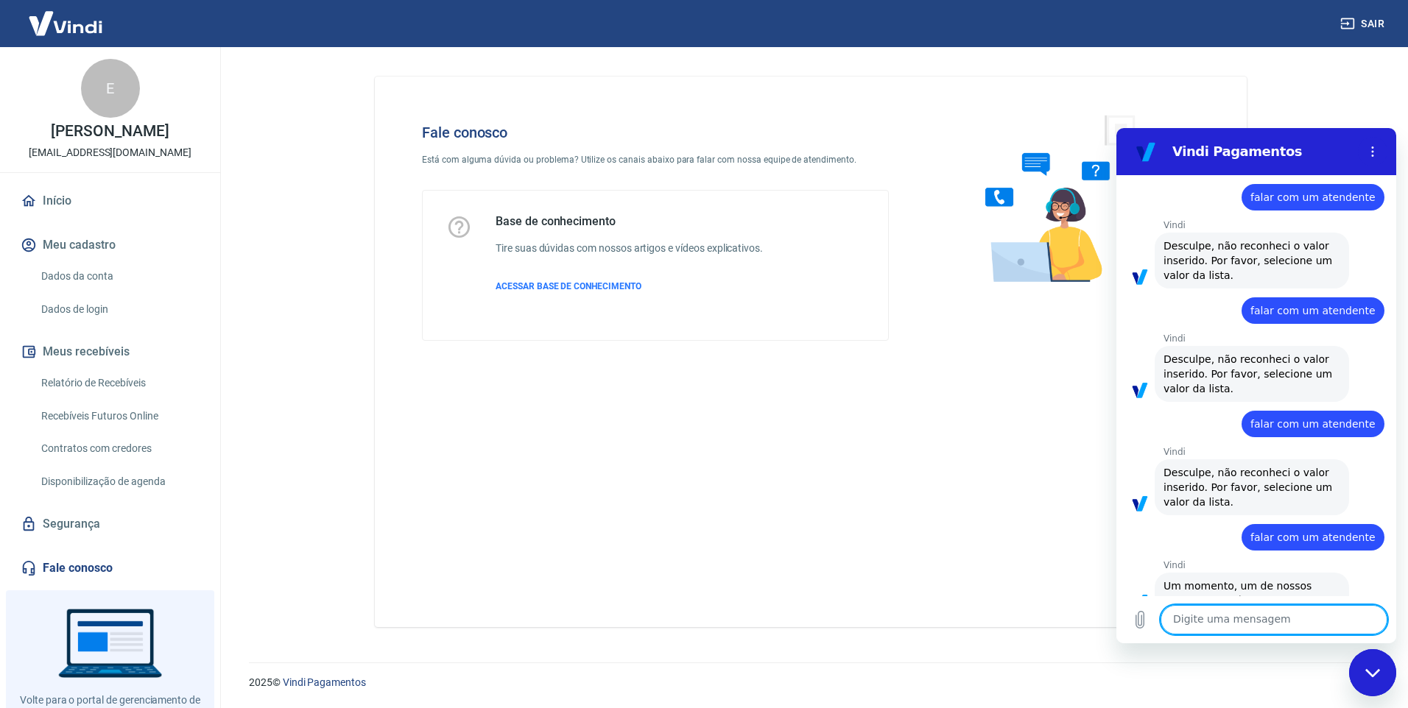
scroll to position [3205, 0]
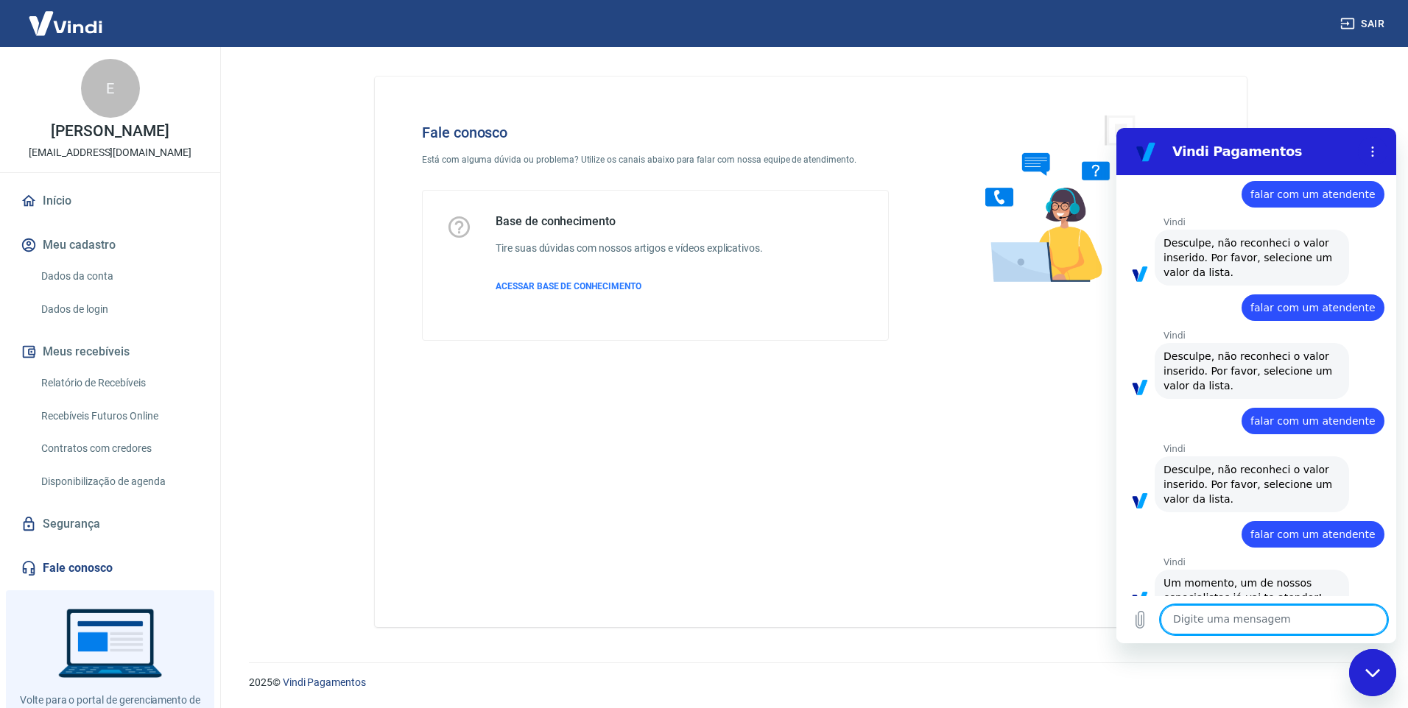
click at [1247, 611] on textarea at bounding box center [1274, 619] width 227 height 29
type textarea "Bom dia"
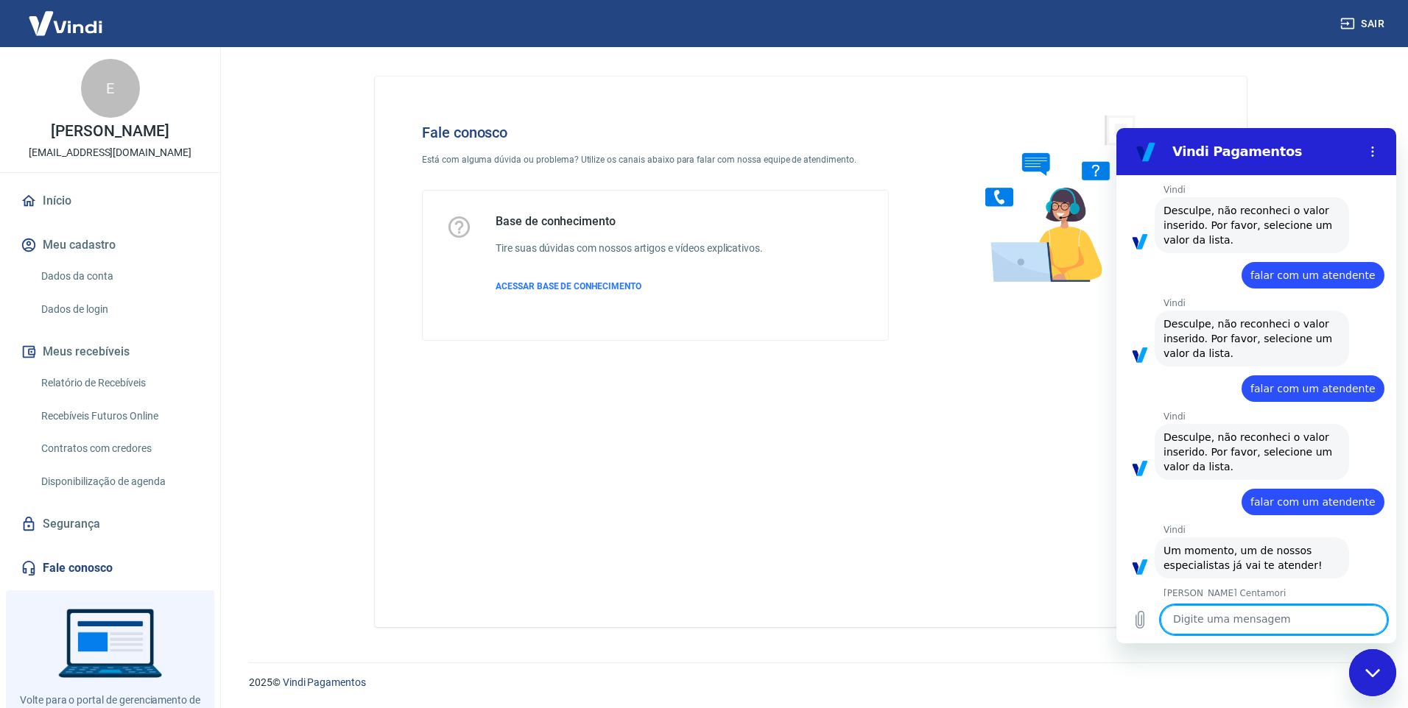
type textarea "t"
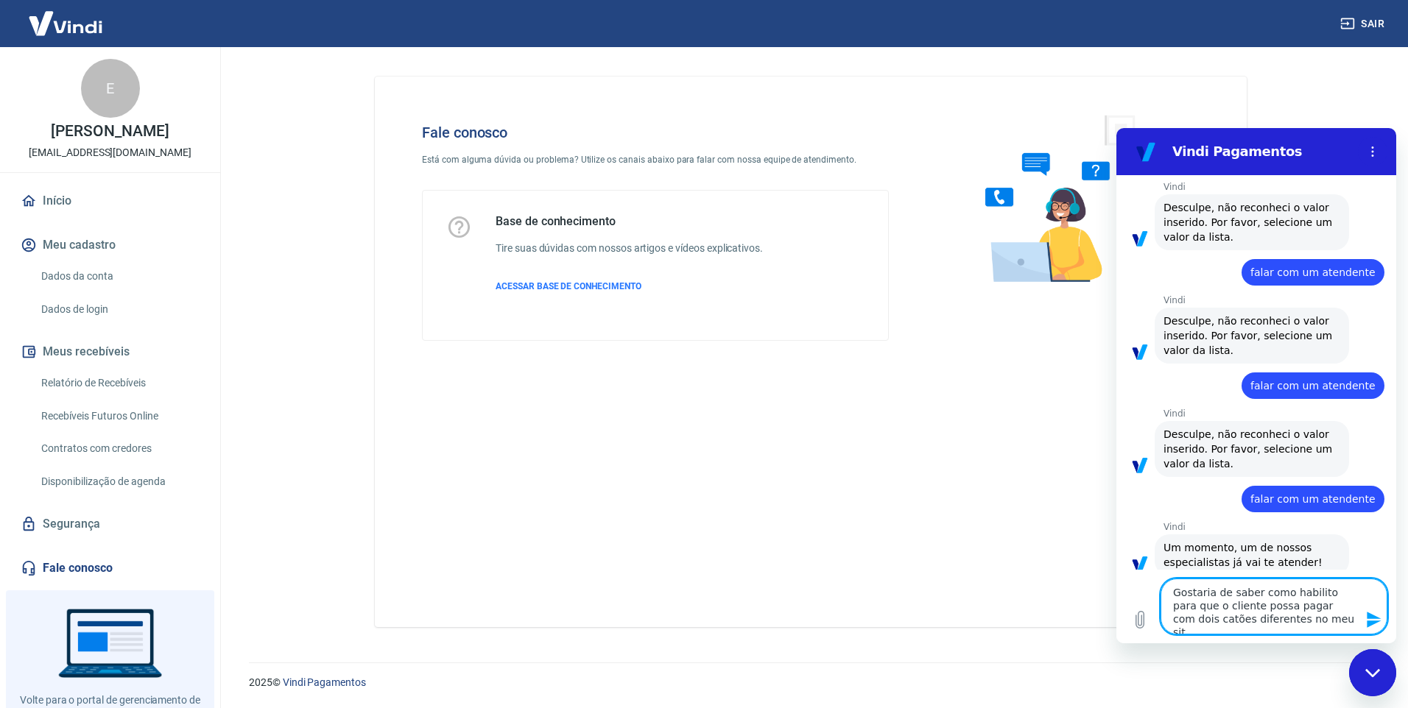
type textarea "Gostaria de saber como habilito para que o cliente possa pagar com dois catões …"
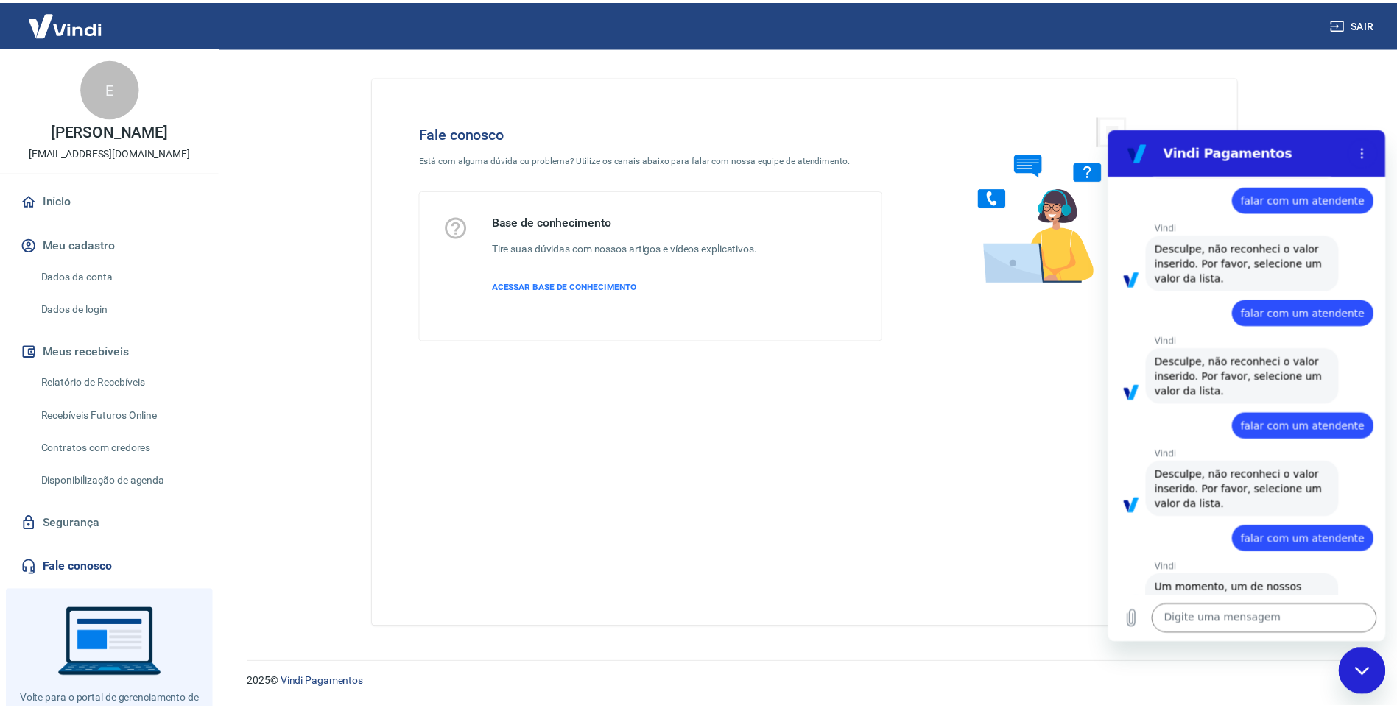
scroll to position [2993, 0]
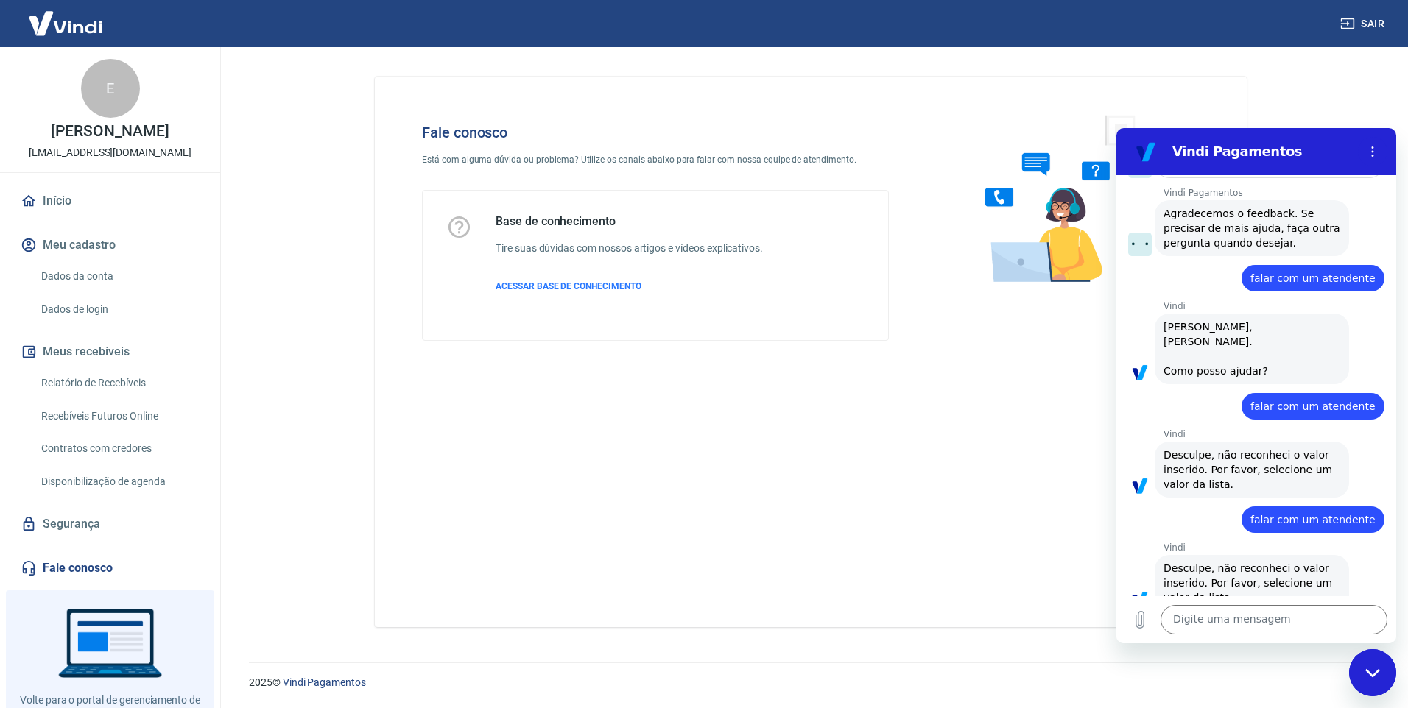
click at [77, 208] on link "Início" at bounding box center [110, 201] width 185 height 32
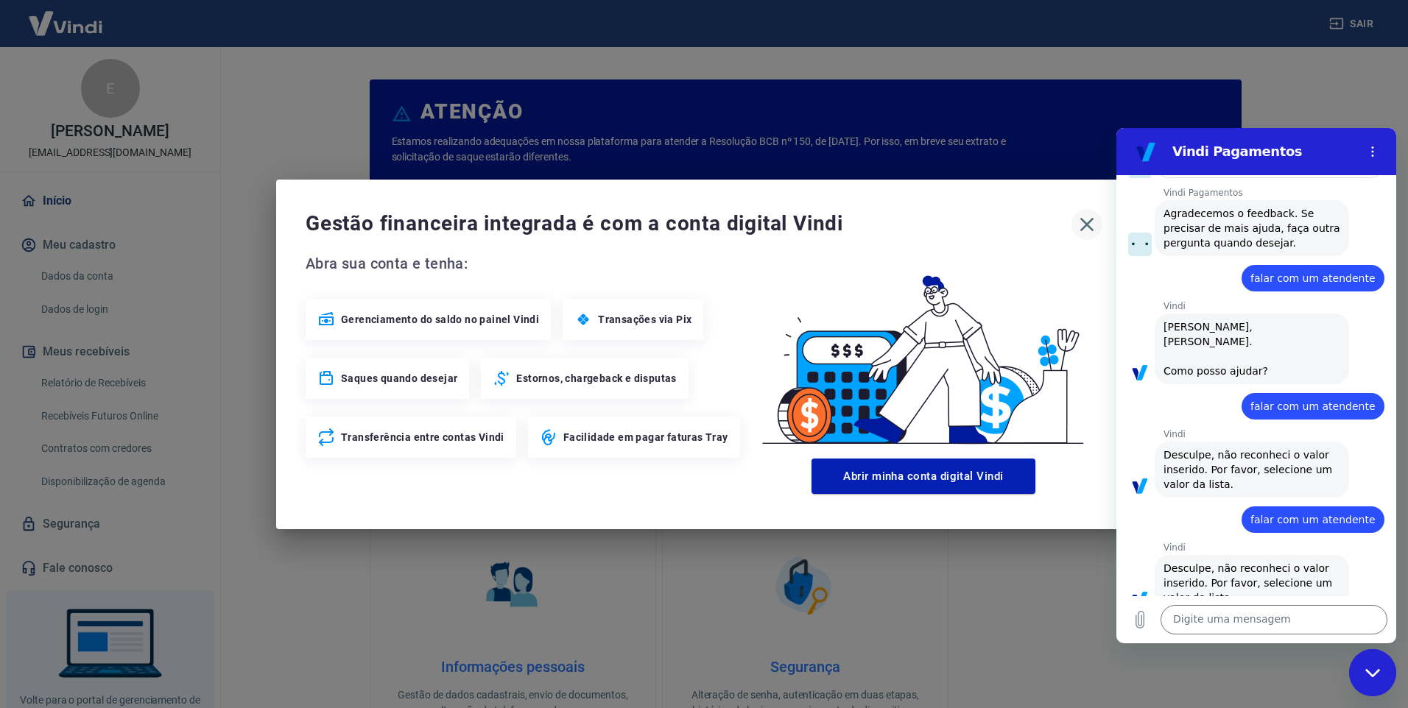
click at [1086, 223] on icon "button" at bounding box center [1087, 224] width 14 height 14
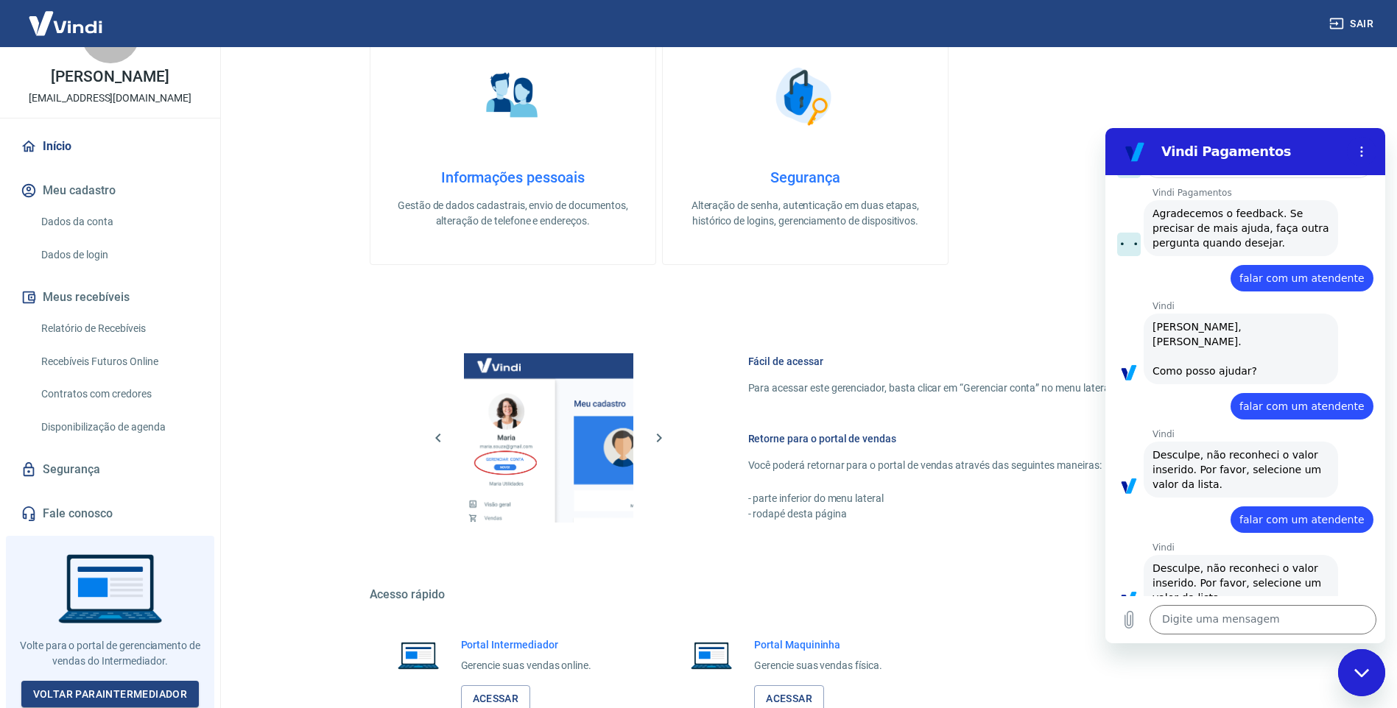
scroll to position [516, 0]
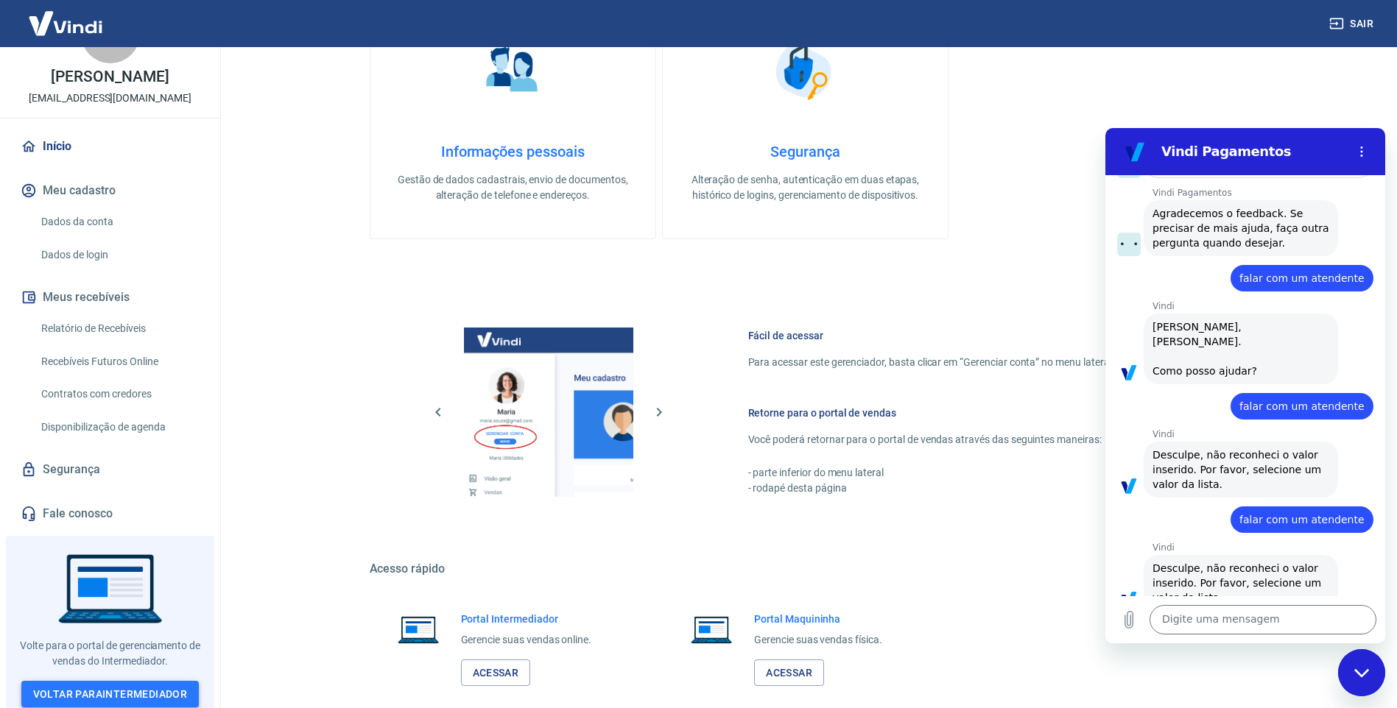
click at [113, 686] on link "Voltar para Intermediador" at bounding box center [110, 694] width 178 height 27
